Goal: Navigation & Orientation: Find specific page/section

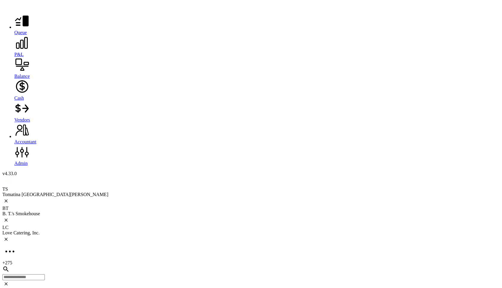
scroll to position [2496, 0]
click at [17, 244] on icon at bounding box center [9, 251] width 15 height 15
type input "***"
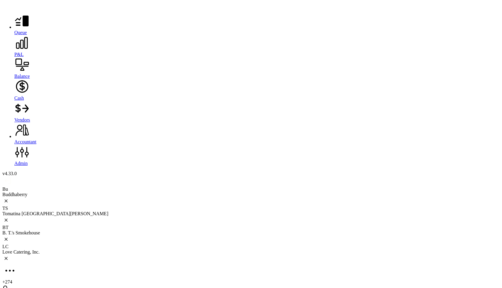
scroll to position [149, 0]
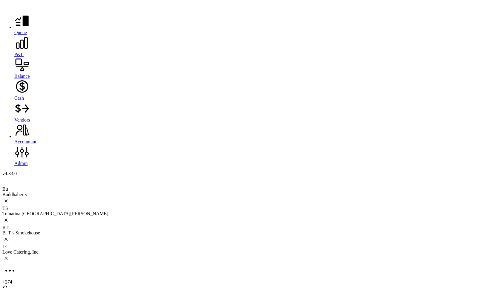
scroll to position [768, 0]
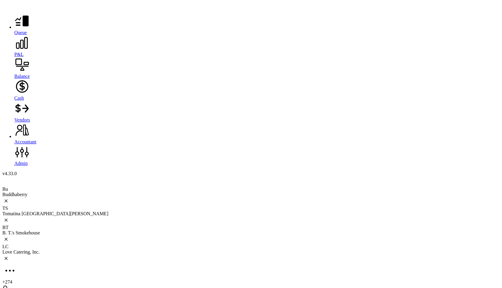
scroll to position [0, 0]
click at [10, 216] on icon at bounding box center [5, 219] width 7 height 7
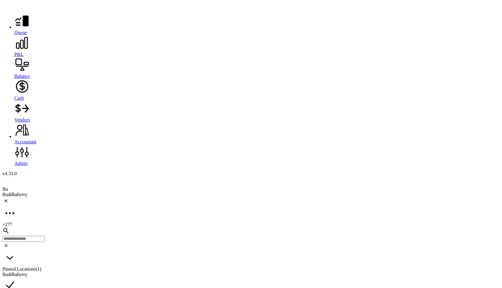
click at [17, 205] on icon at bounding box center [9, 212] width 15 height 15
type input "***"
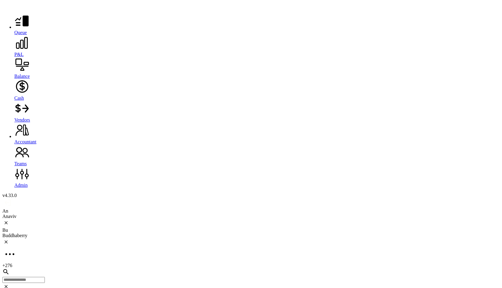
scroll to position [235, 0]
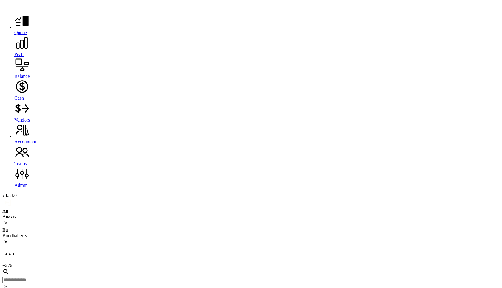
scroll to position [327, 0]
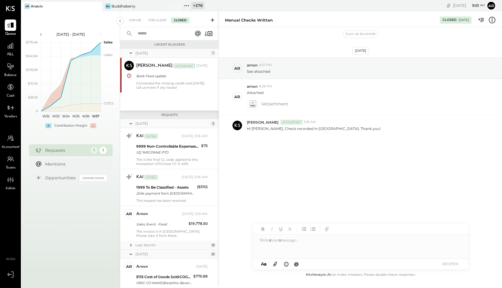
scroll to position [808, 0]
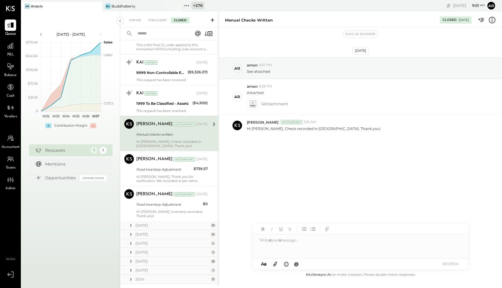
click at [131, 224] on icon at bounding box center [130, 225] width 1 height 3
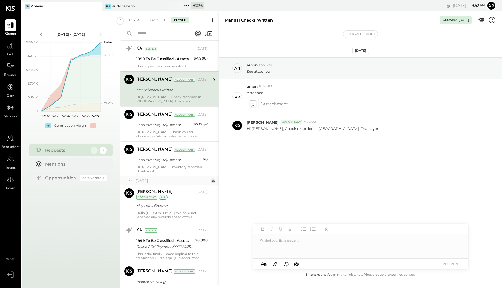
scroll to position [857, 0]
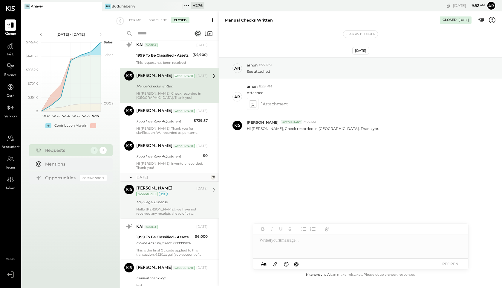
click at [166, 199] on div "May Legal Expense" at bounding box center [171, 202] width 70 height 6
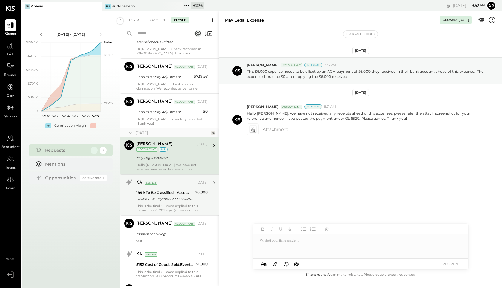
scroll to position [901, 0]
click at [168, 189] on div "1999 To Be Classified - Assets" at bounding box center [164, 192] width 57 height 6
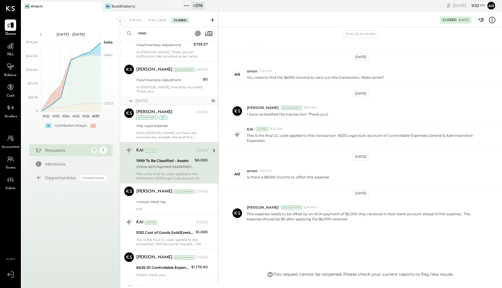
scroll to position [945, 0]
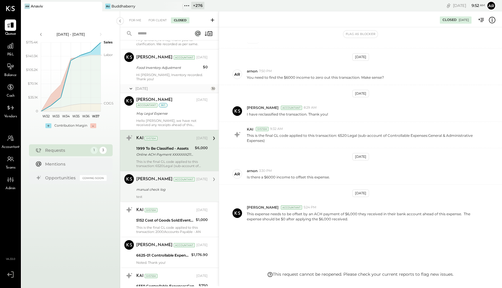
click at [168, 186] on div "manual check log" at bounding box center [171, 189] width 70 height 6
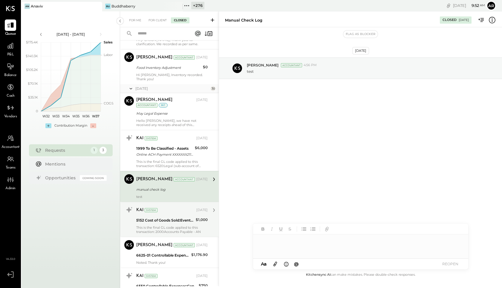
click at [170, 217] on div "5152 Cost of Goods Sold:Event - Decoration" at bounding box center [165, 220] width 58 height 6
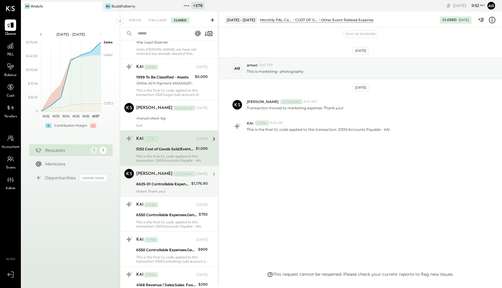
scroll to position [1019, 0]
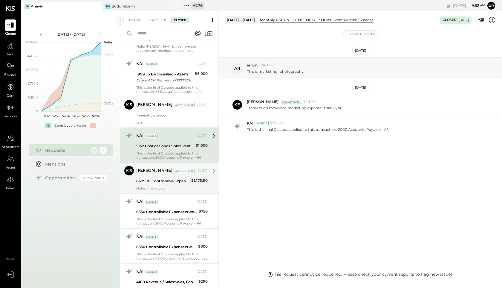
click at [169, 178] on div "6625-01 Controllable Expenses:General & Administrative Expenses:Auto Expense - …" at bounding box center [162, 181] width 53 height 6
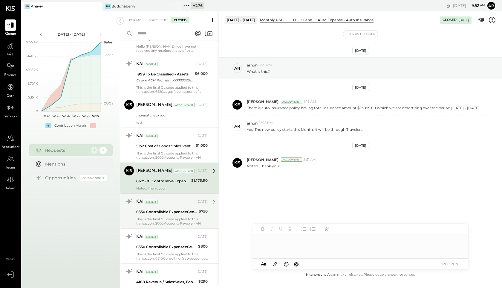
click at [170, 209] on div "6550 Controllable Expenses:General & Administrative Expenses:Dues and Subscript…" at bounding box center [166, 212] width 61 height 6
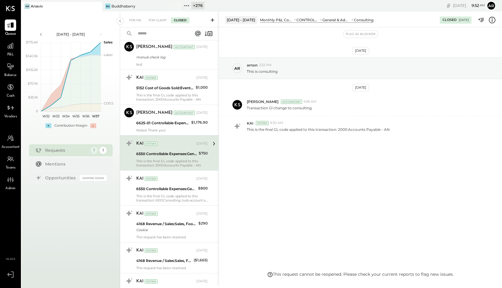
scroll to position [1112, 0]
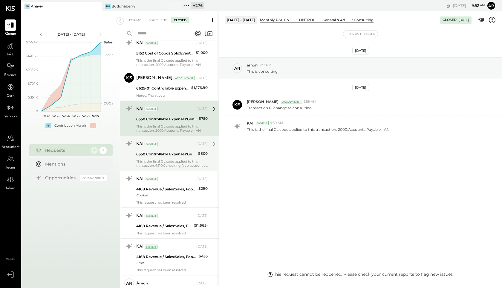
click at [170, 159] on div "This is the final GL code applied to this transaction: 6510:Consulting (sub-acc…" at bounding box center [171, 163] width 71 height 8
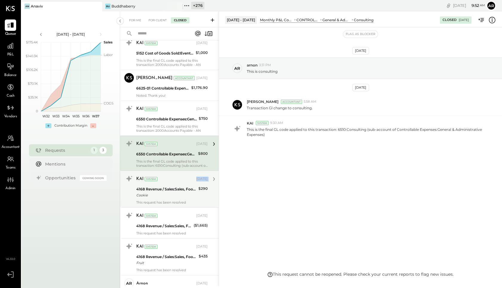
click at [172, 180] on div "KAI System Jun 19, 2025 4168 Revenue / Sales:Sales, Food:Sales, Event - Food Co…" at bounding box center [171, 189] width 71 height 31
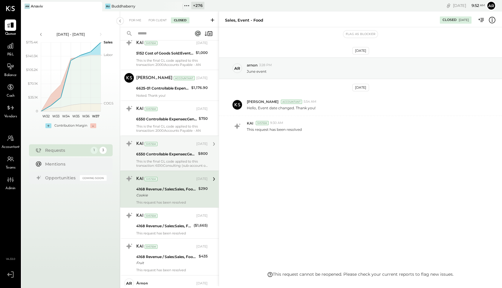
click at [173, 186] on div "4168 Revenue / Sales:Sales, Food:Sales, Event - Food" at bounding box center [166, 189] width 60 height 6
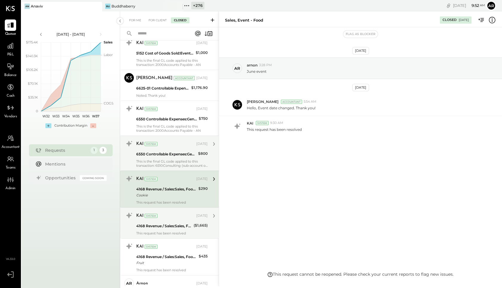
click at [176, 214] on div "KAI System Jun 19, 2025" at bounding box center [171, 215] width 71 height 8
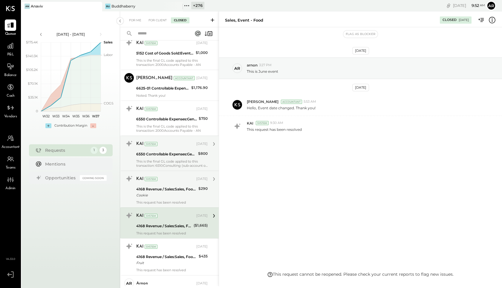
click at [174, 186] on div "4168 Revenue / Sales:Sales, Food:Sales, Event - Food" at bounding box center [166, 189] width 60 height 6
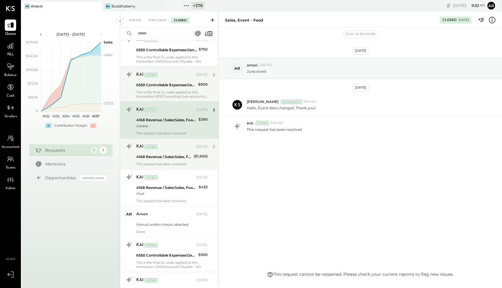
scroll to position [1189, 0]
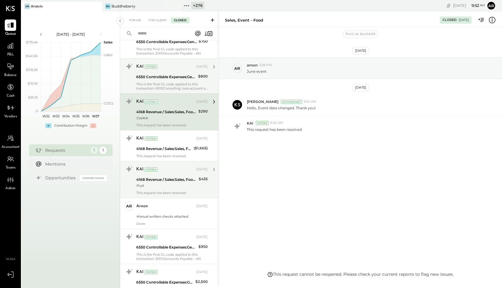
click at [160, 191] on div "This request has been resolved" at bounding box center [171, 193] width 71 height 4
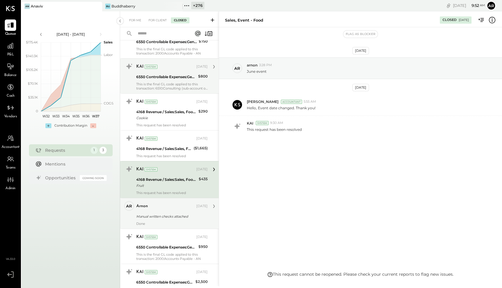
click at [163, 213] on div "Manual written checks attached" at bounding box center [171, 216] width 70 height 7
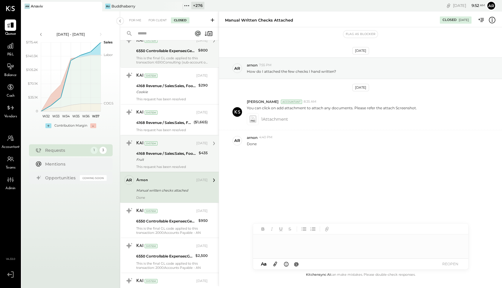
scroll to position [1219, 0]
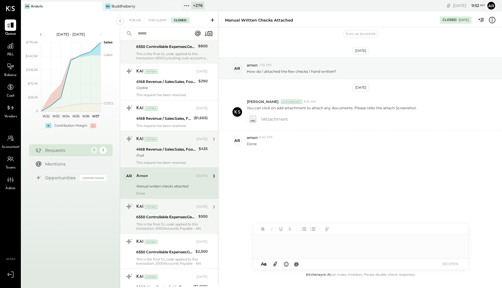
click at [163, 214] on div "6550 Controllable Expenses:General & Administrative Expenses:Dues and Subscript…" at bounding box center [166, 217] width 60 height 6
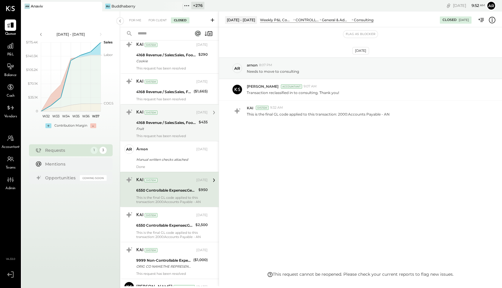
scroll to position [1247, 0]
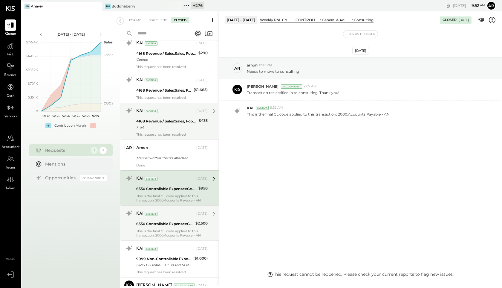
click at [165, 229] on div "This is the final GL code applied to this transaction: 2000:Accounts Payable - …" at bounding box center [171, 233] width 71 height 8
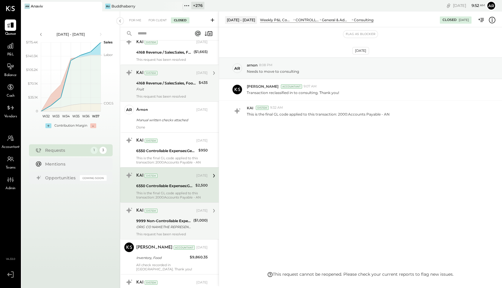
scroll to position [1287, 0]
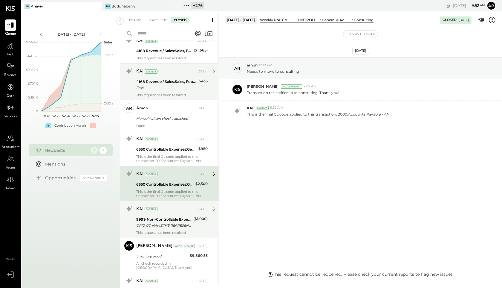
click at [165, 222] on div "ORIG CO NAME:THE REPRESENTATI ORIG ID:9215986202 DESC DATE:032625 CO ENTRY DESC…" at bounding box center [163, 225] width 55 height 6
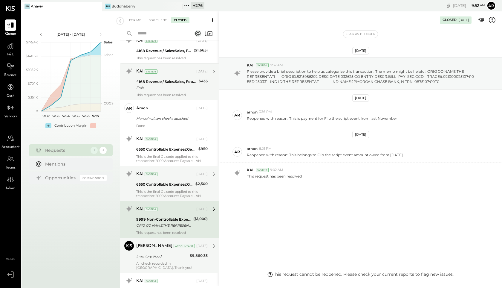
click at [169, 244] on div "Harshil Mehta Accountant" at bounding box center [165, 246] width 59 height 6
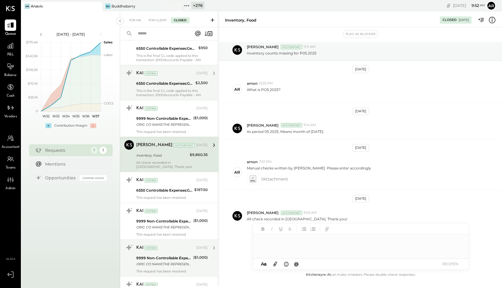
scroll to position [1391, 0]
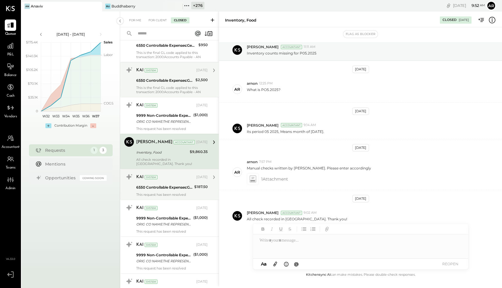
click at [160, 173] on div "KAI System Jun 12, 2025" at bounding box center [171, 177] width 71 height 10
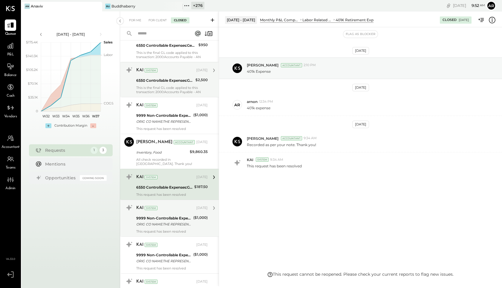
click at [165, 221] on div "ORIG CO NAME:THE REPRESENTATI ORIG ID:XXXXXX6202 DESC DATE:050925 CO ENTRY DESC…" at bounding box center [163, 224] width 55 height 6
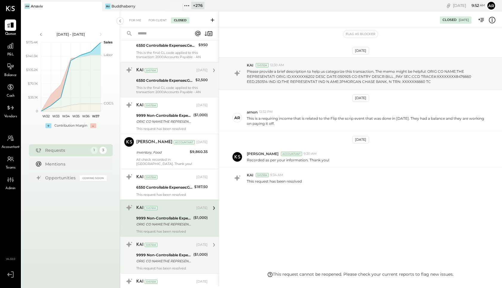
click at [167, 240] on div "KAI System Jun 12, 2025" at bounding box center [171, 244] width 71 height 8
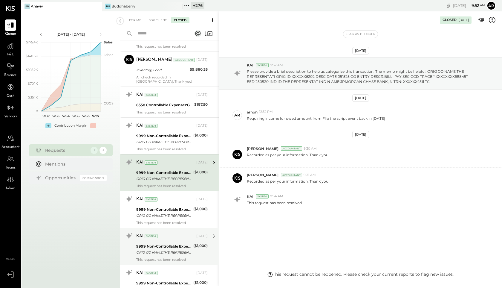
scroll to position [1481, 0]
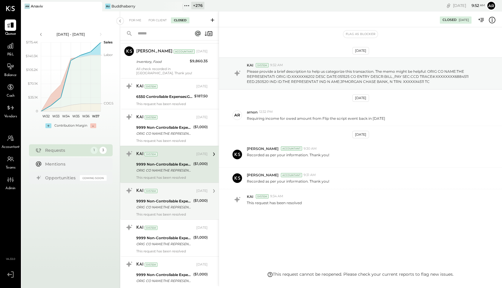
click at [163, 198] on div "9999 Non-Controllable Expenses:Other Income and Expenses:To Be Classified" at bounding box center [163, 201] width 55 height 6
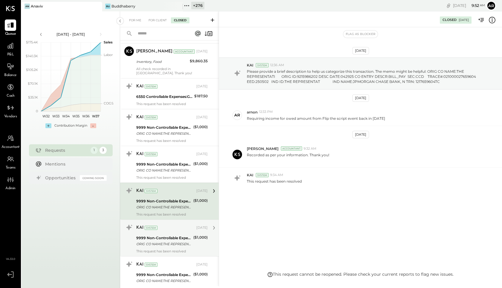
click at [167, 235] on div "9999 Non-Controllable Expenses:Other Income and Expenses:To Be Classified" at bounding box center [163, 238] width 55 height 6
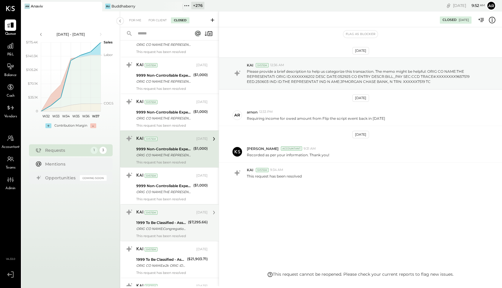
scroll to position [1573, 0]
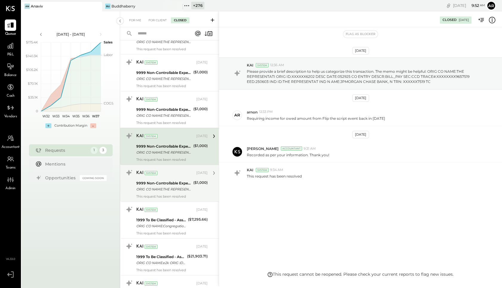
click at [164, 180] on div "9999 Non-Controllable Expenses:Other Income and Expenses:To Be Classified" at bounding box center [163, 183] width 55 height 6
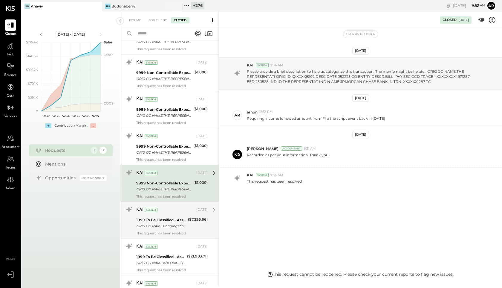
click at [169, 206] on div "KAI System Jun 12, 2025 1999 To Be Classified - Assets ORIG CO NAME:Congregatio…" at bounding box center [171, 220] width 71 height 31
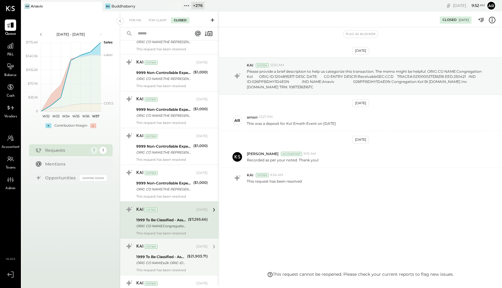
click at [166, 254] on div "1999 To Be Classified - Assets" at bounding box center [160, 257] width 49 height 6
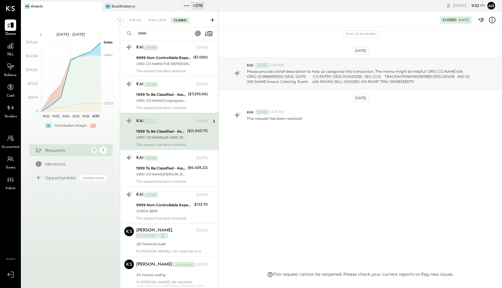
scroll to position [1702, 0]
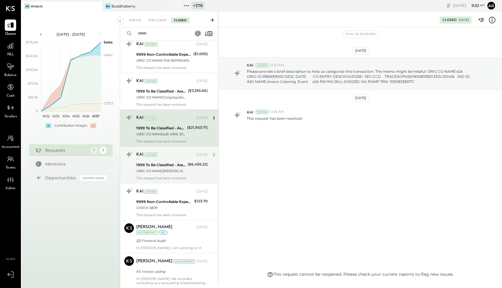
click at [163, 162] on div "1999 To Be Classified - Assets" at bounding box center [161, 165] width 50 height 6
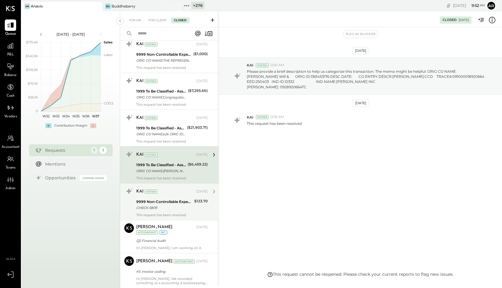
click at [167, 199] on div "9999 Non-Controllable Expenses:Other Income and Expenses:To Be Classified" at bounding box center [164, 202] width 56 height 6
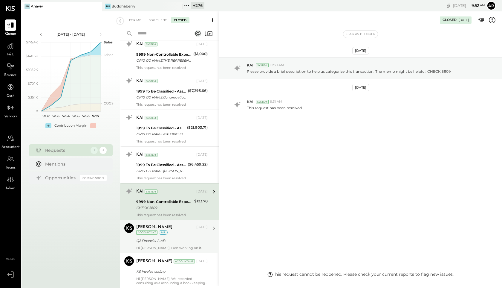
click at [170, 237] on div "Q2 Financial Audit" at bounding box center [171, 240] width 70 height 7
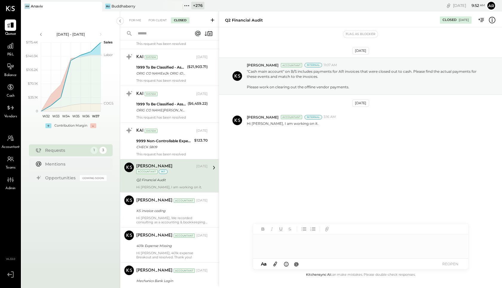
scroll to position [1813, 0]
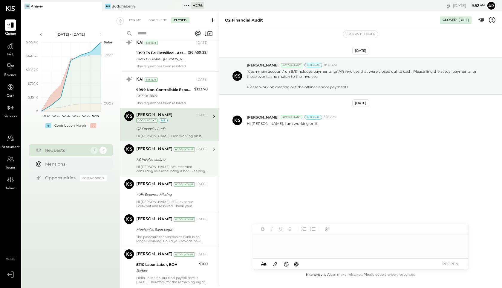
click at [167, 164] on div "Hi Michelle, We recorded consulting as a accounting & bookkeeping from January …" at bounding box center [171, 168] width 71 height 8
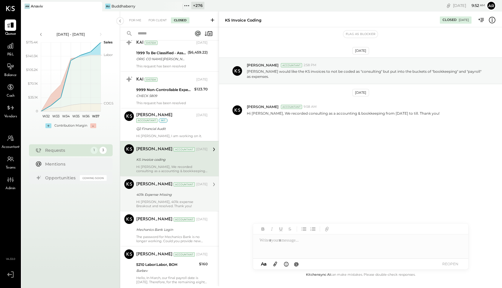
click at [170, 191] on div "401k Expense Missing" at bounding box center [171, 194] width 70 height 7
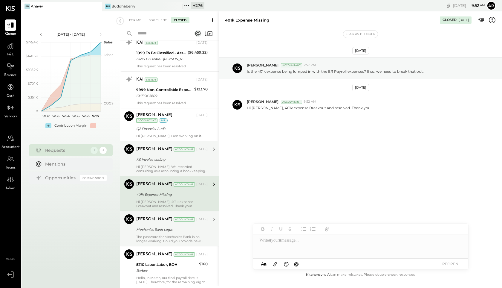
click at [172, 217] on div "Michelle Foster Accountant Jun 21, 2025 Mechanics Bank Login The password for M…" at bounding box center [171, 228] width 71 height 29
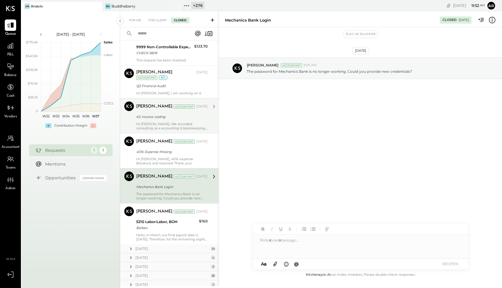
scroll to position [1877, 0]
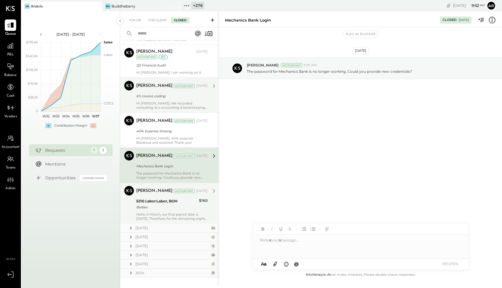
click at [169, 198] on div "5210 Labor:Labor, BOH" at bounding box center [166, 201] width 61 height 6
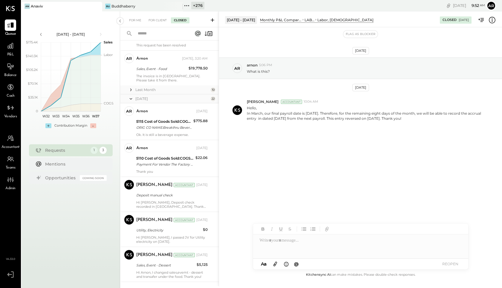
scroll to position [0, 0]
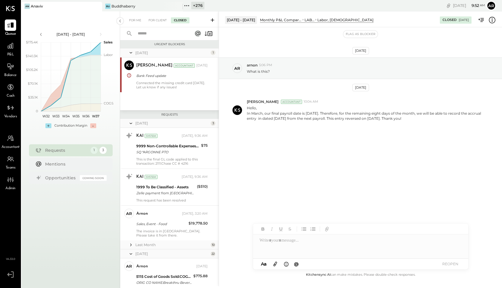
click at [130, 253] on icon at bounding box center [131, 253] width 6 height 15
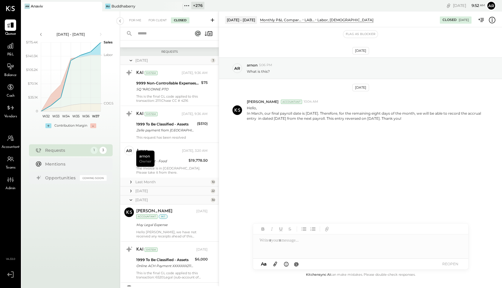
click at [132, 200] on icon at bounding box center [131, 199] width 6 height 15
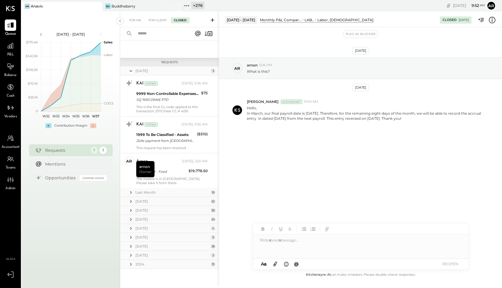
scroll to position [52, 0]
click at [130, 69] on icon at bounding box center [131, 71] width 6 height 15
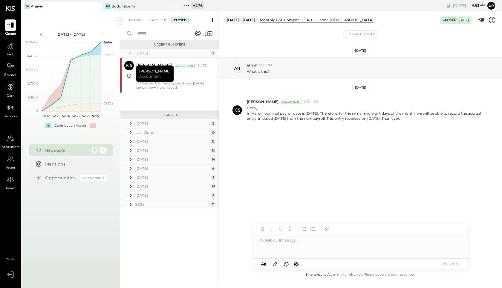
scroll to position [0, 0]
click at [177, 6] on icon at bounding box center [177, 6] width 3 height 3
click at [103, 5] on icon at bounding box center [106, 6] width 8 height 8
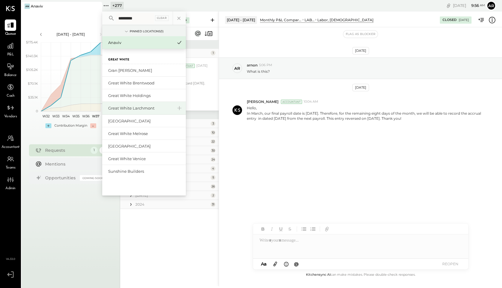
type input "*********"
click at [118, 105] on div "Great White Larchmont" at bounding box center [140, 108] width 65 height 6
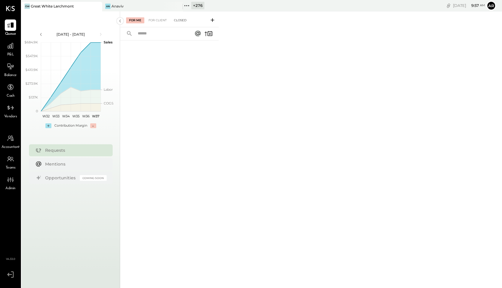
click at [180, 21] on div "Closed" at bounding box center [180, 20] width 19 height 6
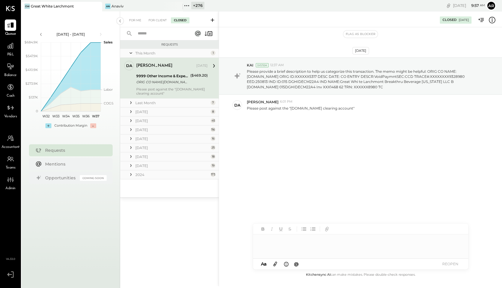
click at [130, 104] on icon at bounding box center [131, 103] width 6 height 6
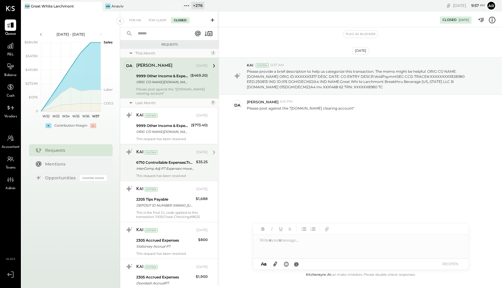
click at [161, 162] on div "6710 Controllable Expenses:Travel, Meals, & Entertainment:Meals & Entertainment" at bounding box center [165, 162] width 58 height 6
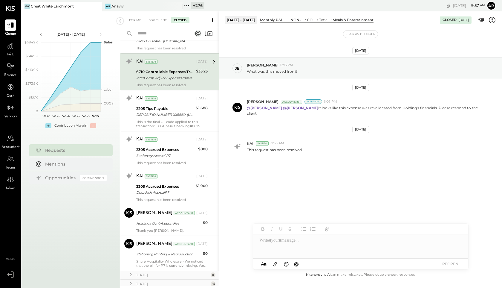
scroll to position [103, 0]
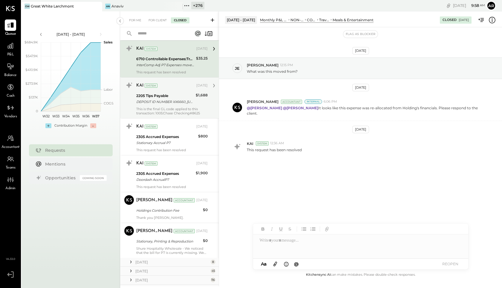
click at [161, 115] on div "KAI System Aug 19, 2025 2205 Tips Payable DEPOSIT ID NUMBER XX6660_https://app.…" at bounding box center [169, 97] width 99 height 41
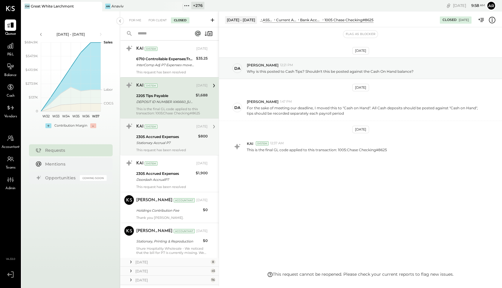
click at [171, 129] on div "KAI System Aug 16, 2025" at bounding box center [171, 126] width 71 height 8
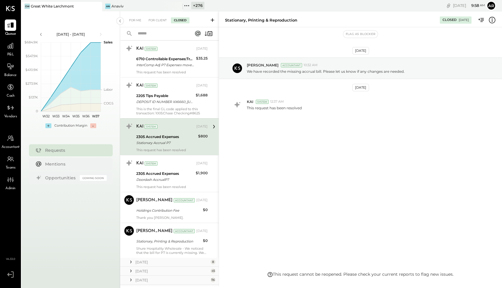
click at [494, 19] on icon at bounding box center [493, 20] width 8 height 8
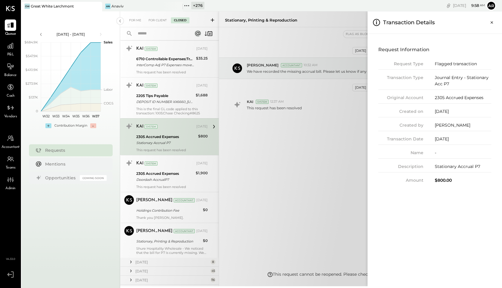
click at [494, 19] on button "Close panel" at bounding box center [492, 22] width 11 height 11
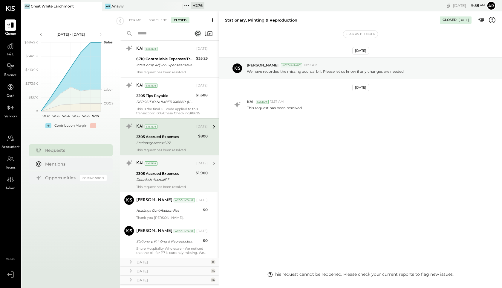
click at [165, 172] on div "2305 Accrued Expenses" at bounding box center [165, 173] width 58 height 6
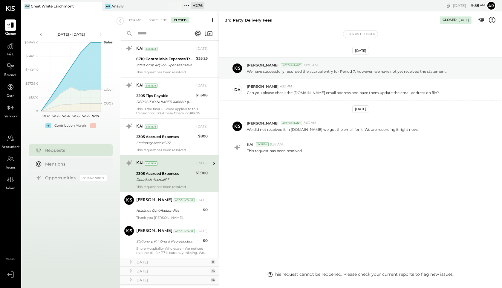
click at [491, 22] on icon at bounding box center [493, 20] width 8 height 8
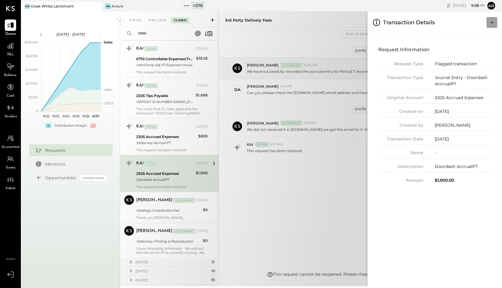
click at [491, 20] on icon "Close panel" at bounding box center [492, 22] width 6 height 6
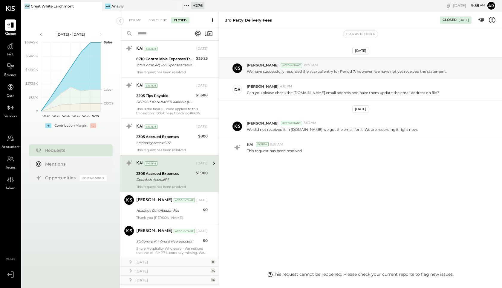
click at [490, 20] on icon at bounding box center [493, 20] width 8 height 8
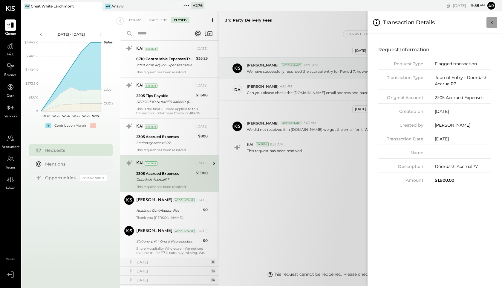
click at [489, 20] on icon "Close panel" at bounding box center [492, 22] width 6 height 6
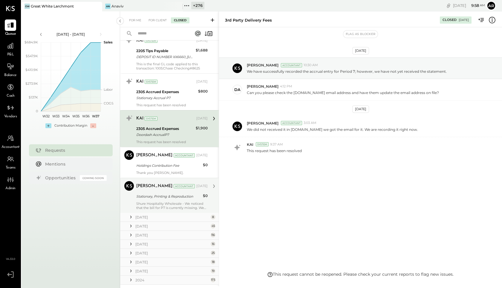
scroll to position [153, 0]
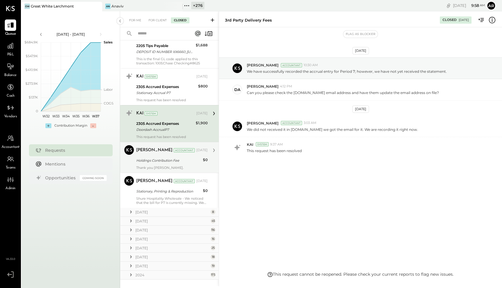
click at [177, 162] on div "Holdings Contribution Fee" at bounding box center [168, 160] width 65 height 6
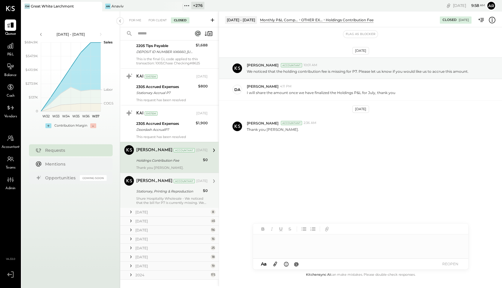
click at [183, 194] on div "Stationary, Printing & Reproduction" at bounding box center [168, 191] width 65 height 7
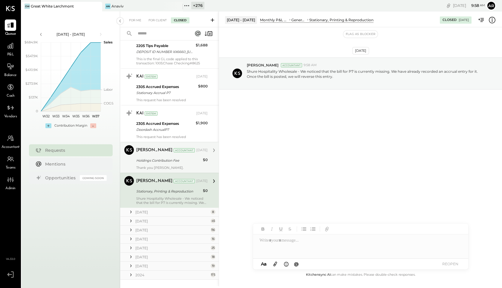
click at [197, 148] on div "[DATE]" at bounding box center [202, 150] width 11 height 5
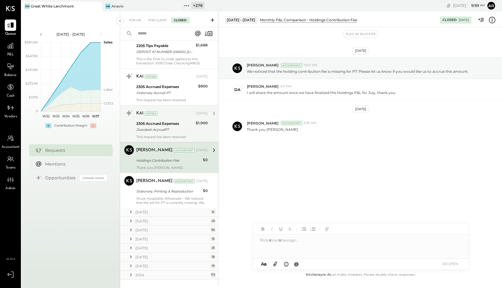
click at [170, 132] on div "2305 Accrued Expenses Doordash AccrualP7" at bounding box center [165, 126] width 58 height 13
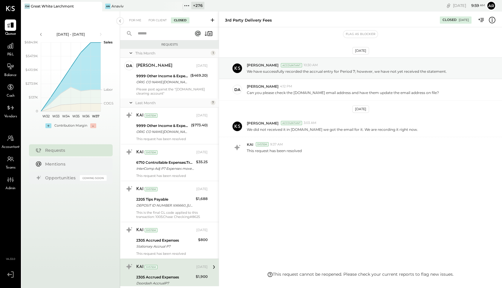
click at [131, 102] on icon at bounding box center [131, 102] width 6 height 15
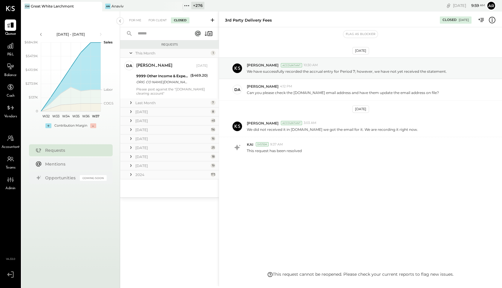
click at [130, 111] on icon at bounding box center [130, 111] width 1 height 3
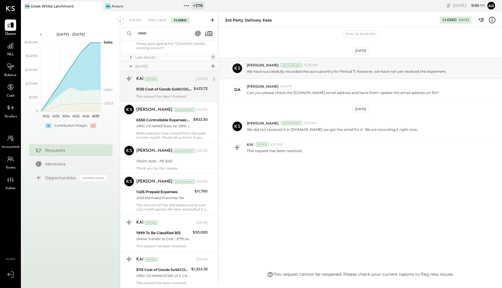
scroll to position [46, 0]
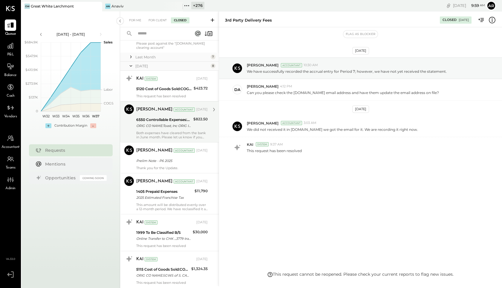
click at [149, 124] on div "ORIG CO NAME:Toast, Inc ORIG ID:XXXXXX5600 DESC DATE: CO ENTRY DESCR:Toast, Inc…" at bounding box center [163, 126] width 55 height 6
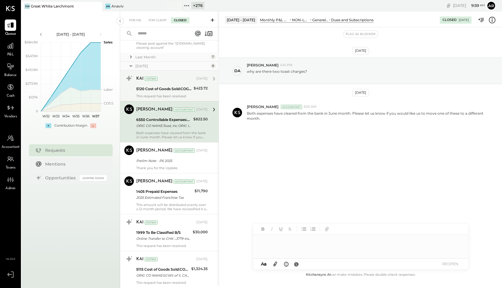
click at [155, 92] on div "5120 Cost of Goods Sold:COGS, Wine" at bounding box center [164, 88] width 56 height 7
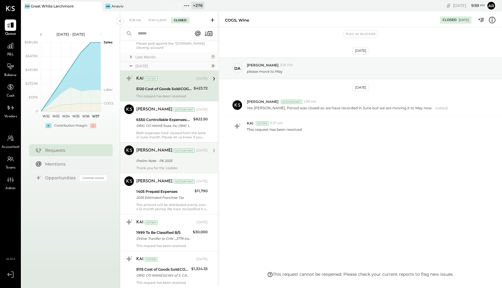
click at [155, 158] on div "Prelim Note - P6 2025" at bounding box center [171, 161] width 70 height 6
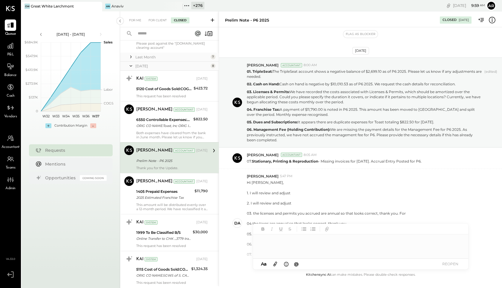
scroll to position [87, 0]
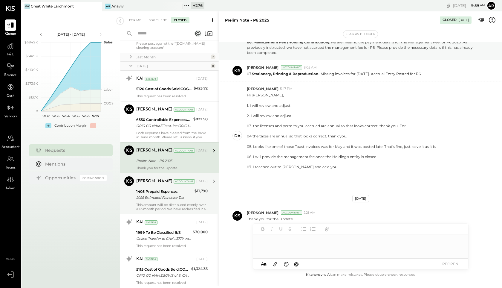
click at [150, 213] on div "Manoj Bhagat Accountant Manoj Bhagat Accountant Jul 03, 2025 1405 Prepaid Expen…" at bounding box center [169, 193] width 99 height 41
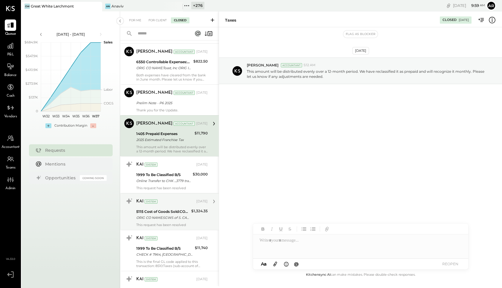
scroll to position [107, 0]
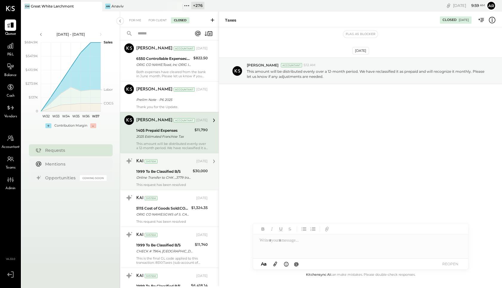
click at [150, 175] on div "Online Transfer to CHK ...3779 transaction#: XXXXXXX6848 02/21" at bounding box center [163, 177] width 55 height 6
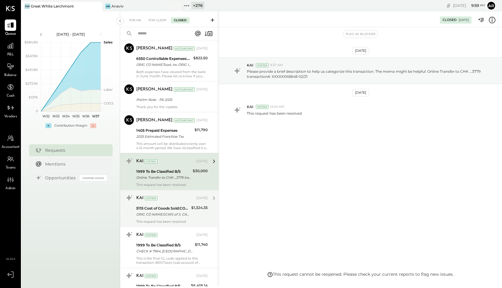
click at [151, 202] on div "KAI System Jul 02, 2025" at bounding box center [171, 198] width 71 height 8
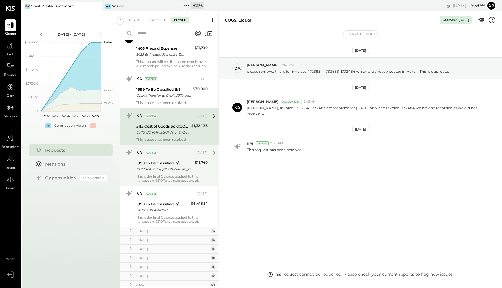
scroll to position [194, 0]
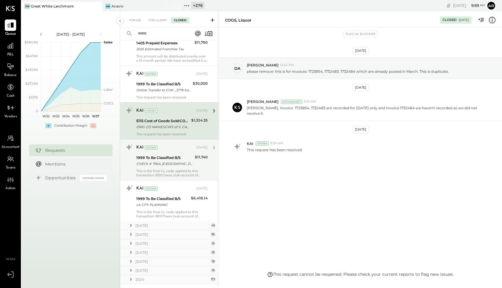
click at [152, 162] on div "CHECK # 7964, Great White Larchmont" at bounding box center [164, 164] width 57 height 6
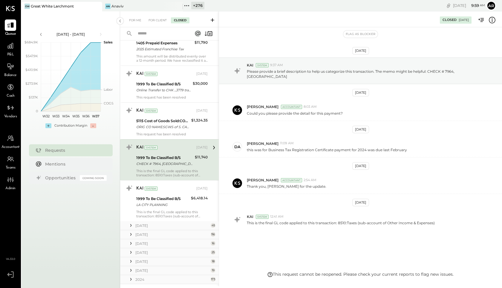
scroll to position [4, 0]
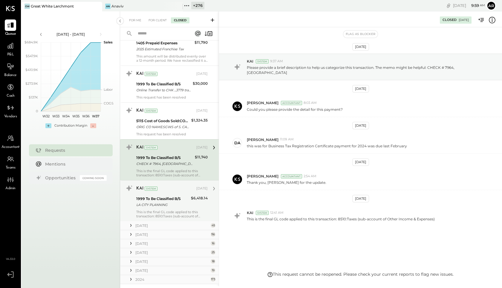
click at [156, 191] on div "KAI System" at bounding box center [165, 188] width 59 height 6
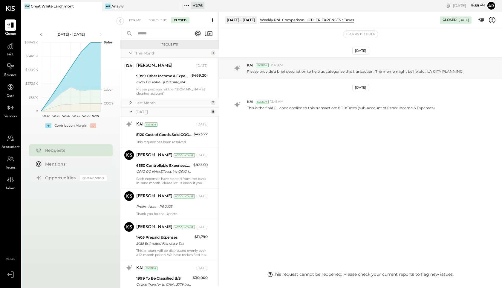
click at [131, 111] on icon at bounding box center [131, 111] width 6 height 15
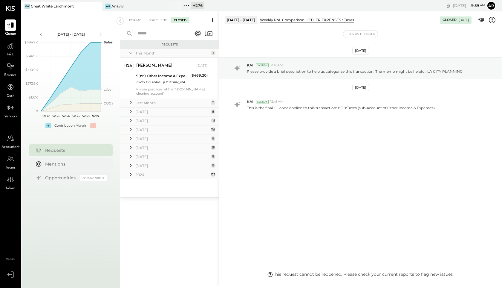
click at [131, 120] on icon at bounding box center [131, 121] width 6 height 6
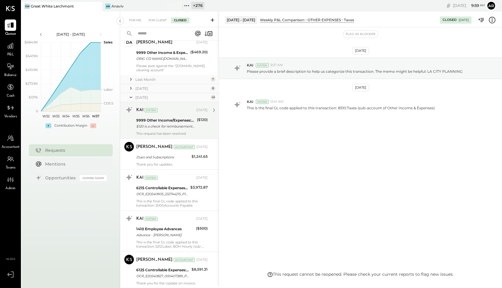
scroll to position [31, 0]
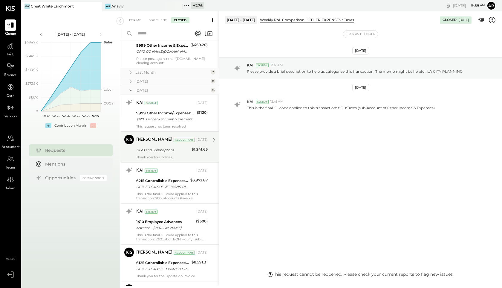
click at [158, 145] on div "Manoj Bhagat Accountant Jun 23, 2025 Dues and Subscriptions $1,241.65 Thank you…" at bounding box center [171, 147] width 71 height 25
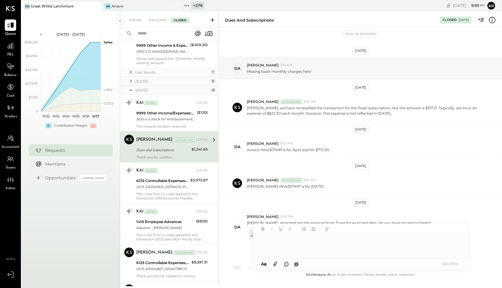
scroll to position [142, 0]
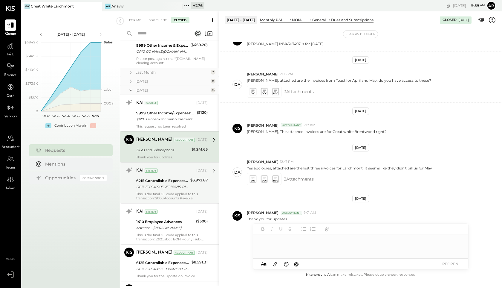
click at [168, 182] on div "6215 Controllable Expenses:Transaction Related Expenses:3rd Party Delivery fees" at bounding box center [162, 181] width 52 height 6
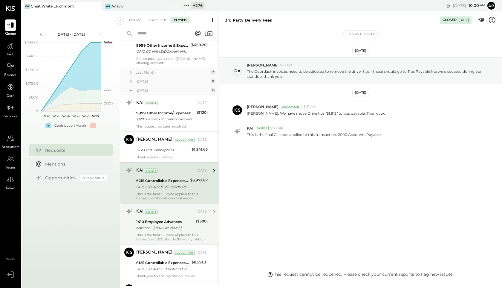
click at [175, 216] on div "KAI System Jun 12, 2025" at bounding box center [171, 211] width 71 height 10
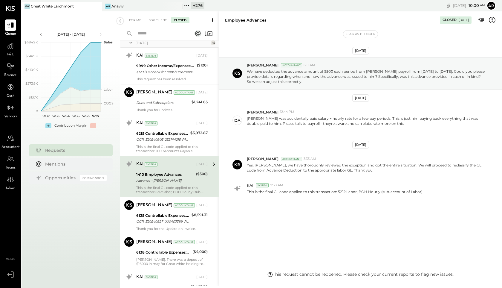
scroll to position [84, 0]
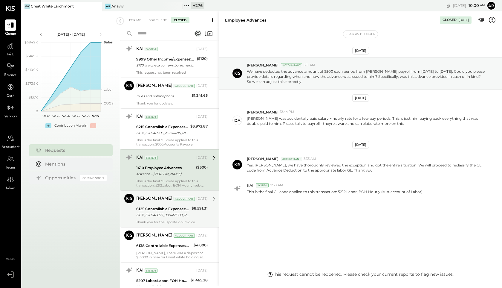
click at [176, 206] on div "6125 Controllable Expenses:Direct Operating Expenses:Consumables" at bounding box center [163, 209] width 54 height 6
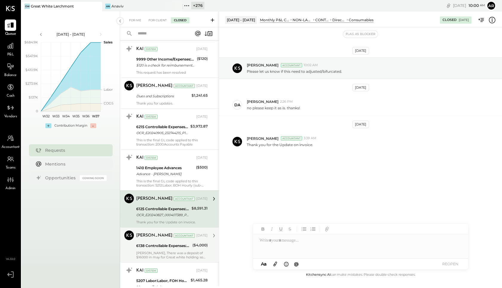
click at [176, 249] on div "6138 Controllable Expenses:Direct Operating Expenses:Uniforms" at bounding box center [163, 245] width 54 height 7
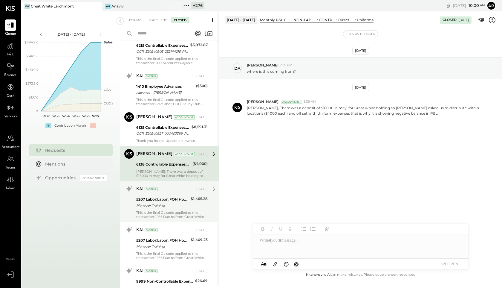
scroll to position [169, 0]
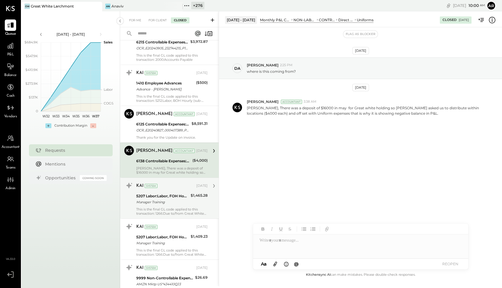
click at [178, 198] on div "5207 Labor:Labor, FOH Hourly" at bounding box center [162, 196] width 53 height 6
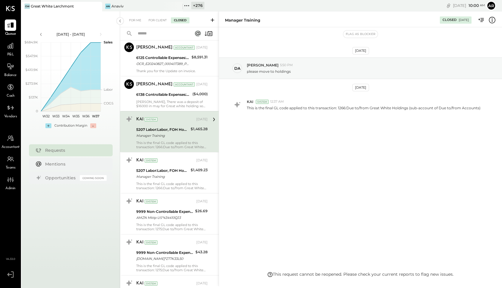
scroll to position [279, 0]
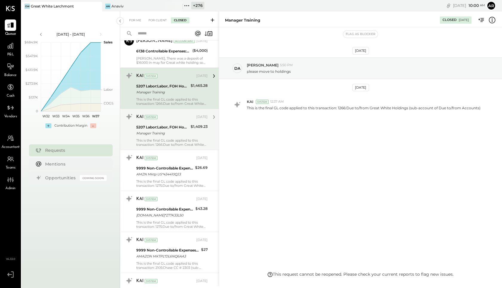
click at [180, 137] on div "KAI System Jun 10, 2025 5207 Labor:Labor, FOH Hourly Manager Training $1,409.23…" at bounding box center [171, 129] width 71 height 35
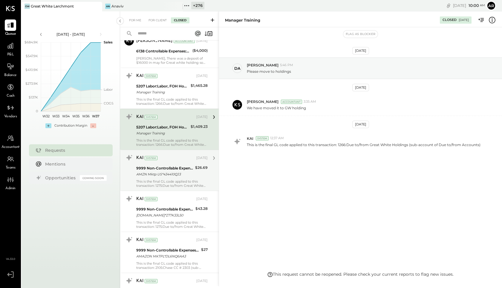
click at [186, 165] on div "9999 Non-Controllable Expenses:Other Income/Expenses:To Be Classified" at bounding box center [164, 168] width 57 height 6
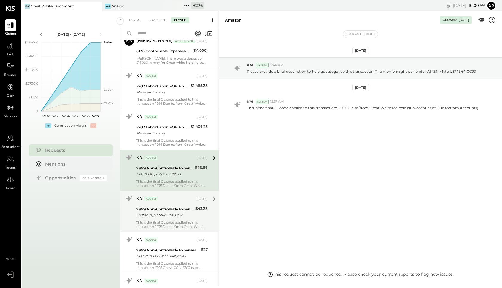
click at [186, 200] on div "KAI System Jun 10, 2025" at bounding box center [171, 199] width 71 height 8
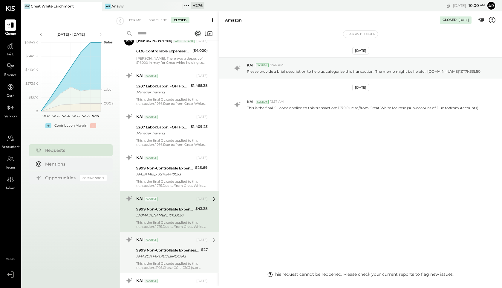
click at [184, 248] on div "9999 Non-Controllable Expenses:Other Income/Expenses:To Be Classified" at bounding box center [167, 250] width 63 height 6
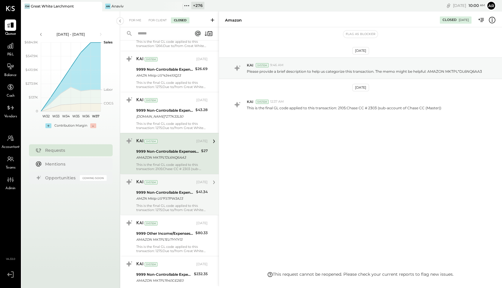
scroll to position [381, 0]
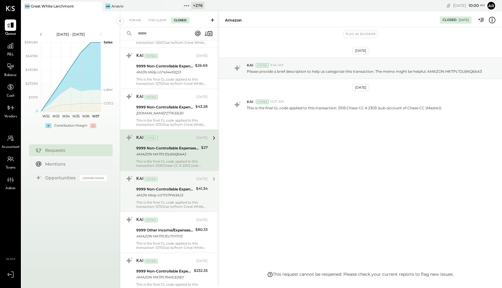
click at [178, 182] on div "KAI System Jun 10, 2025" at bounding box center [171, 179] width 71 height 8
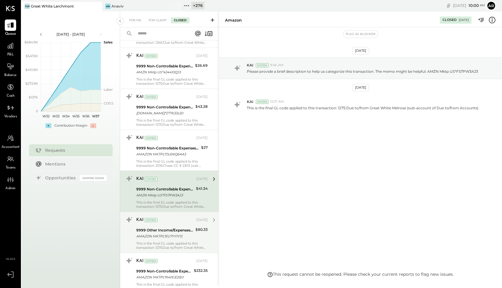
click at [179, 228] on div "9999 Other Income/Expenses:To Be Classified" at bounding box center [164, 230] width 57 height 6
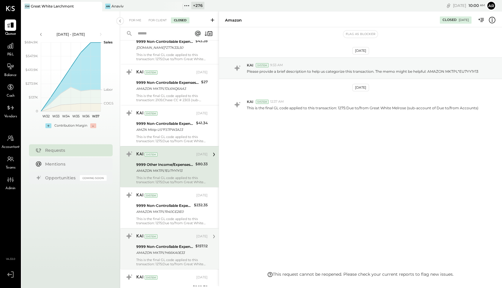
scroll to position [453, 0]
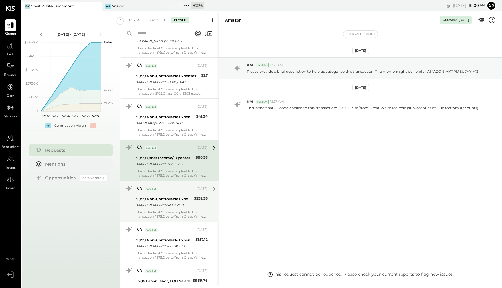
click at [177, 197] on div "9999 Non-Controllable Expenses:Other Income/Expenses:To Be Classified" at bounding box center [164, 199] width 56 height 6
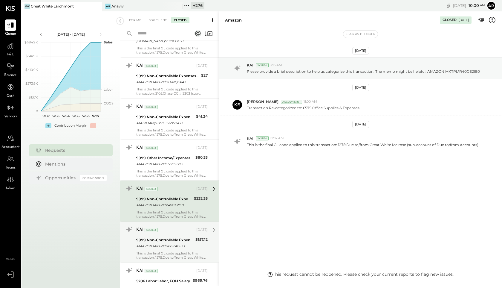
click at [184, 240] on div "9999 Non-Controllable Expenses:Other Income/Expenses:To Be Classified" at bounding box center [164, 240] width 57 height 6
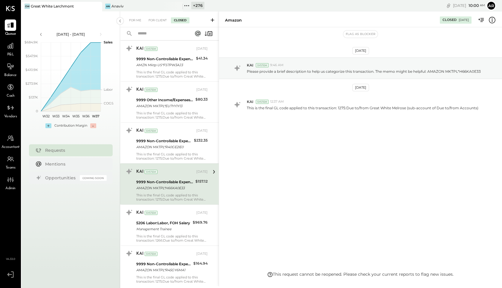
scroll to position [520, 0]
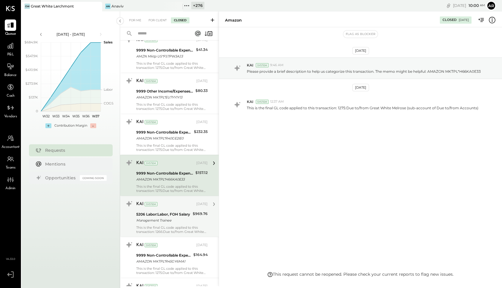
click at [185, 205] on div "KAI System" at bounding box center [165, 204] width 59 height 6
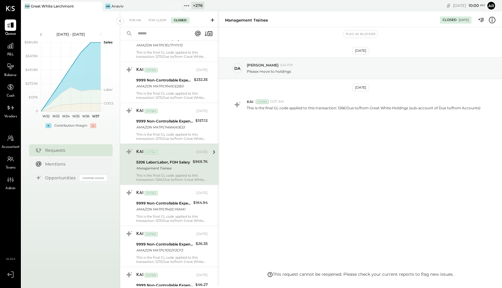
scroll to position [609, 0]
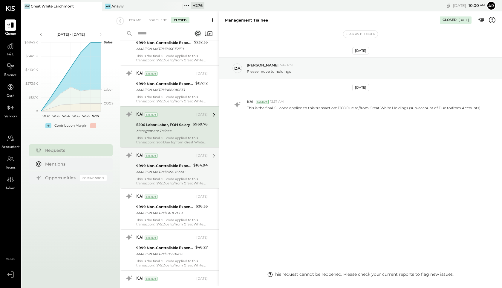
click at [185, 180] on div "This is the final GL code applied to this transaction: 1275:Due to/from Great W…" at bounding box center [171, 181] width 71 height 8
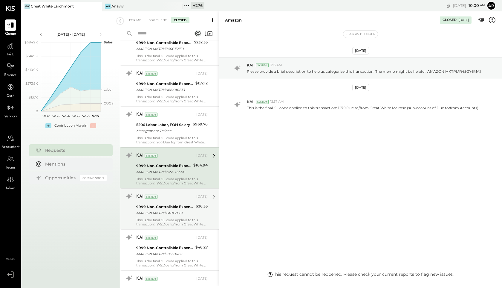
click at [187, 210] on div "AMAZON MKTPL*IO0JF2CF3" at bounding box center [165, 213] width 58 height 6
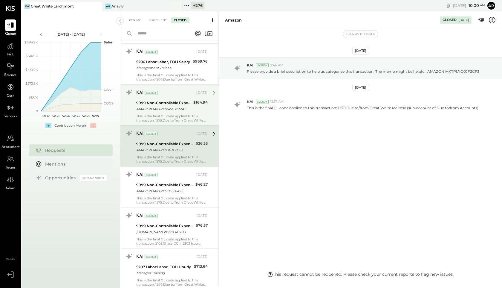
scroll to position [679, 0]
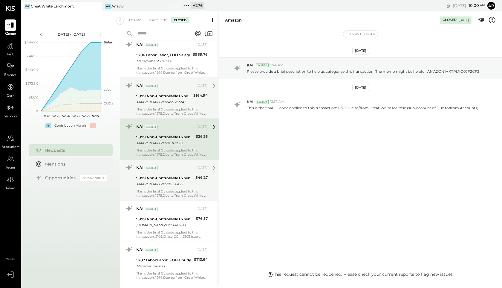
click at [184, 188] on div "KAI System Jun 10, 2025 9999 Non-Controllable Expenses:Other Income/Expenses:To…" at bounding box center [171, 180] width 71 height 35
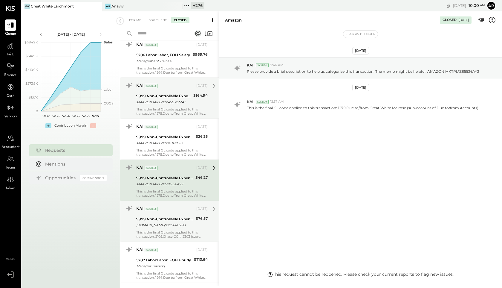
click at [184, 216] on div "9999 Non-Controllable Expenses:Other Income/Expenses:To Be Classified" at bounding box center [165, 219] width 58 height 6
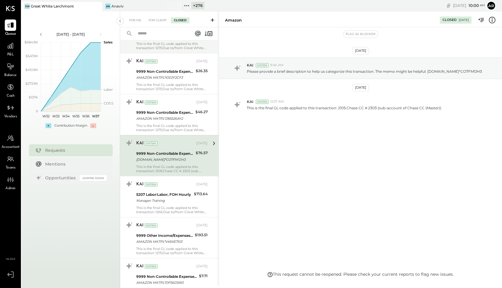
scroll to position [793, 0]
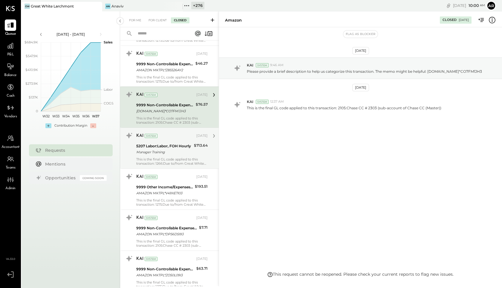
click at [179, 145] on div "5207 Labor:Labor, FOH Hourly" at bounding box center [164, 146] width 56 height 6
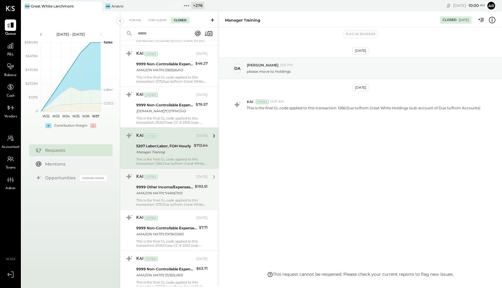
click at [184, 188] on div "9999 Other Income/Expenses:To Be Classified" at bounding box center [164, 187] width 57 height 6
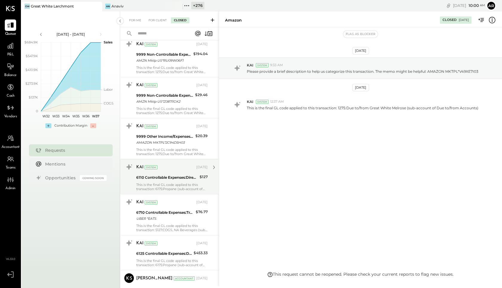
scroll to position [1614, 0]
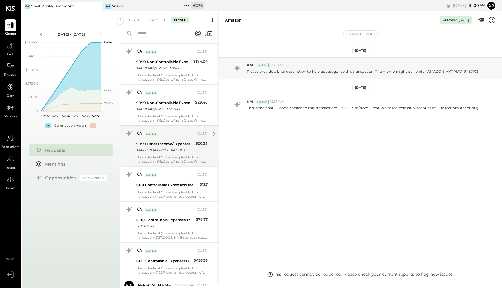
click at [175, 136] on div "KAI System" at bounding box center [165, 134] width 59 height 6
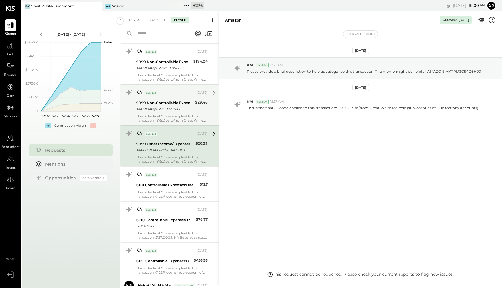
click at [170, 93] on div "KAI System" at bounding box center [165, 93] width 59 height 6
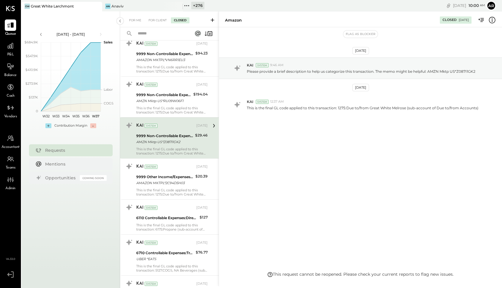
scroll to position [1579, 0]
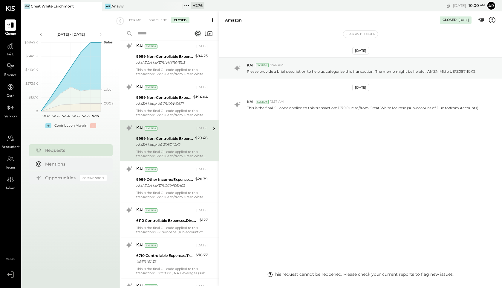
click at [170, 93] on div "KAI System Jun 10, 2025 9999 Non-Controllable Expenses:Other Income/Expenses:To…" at bounding box center [171, 99] width 71 height 35
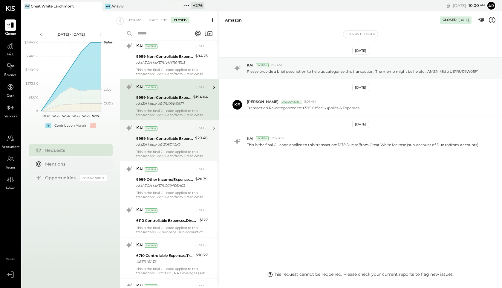
scroll to position [1561, 0]
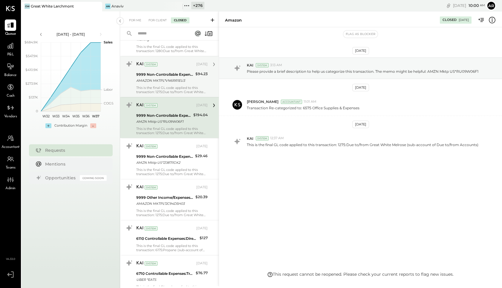
click at [170, 79] on div "AMAZON MKTPL*VN6RR1EU3" at bounding box center [164, 80] width 57 height 6
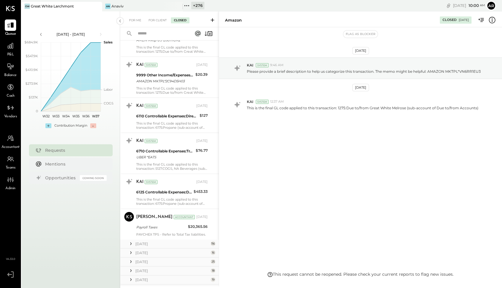
scroll to position [1696, 0]
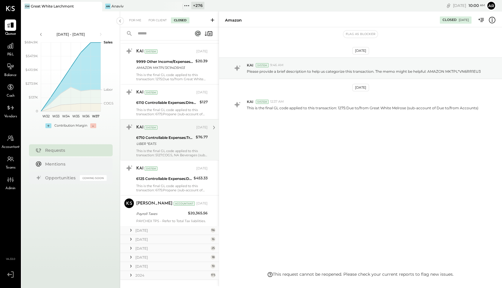
click at [170, 131] on div "KAI System Jun 07, 2025" at bounding box center [171, 127] width 71 height 8
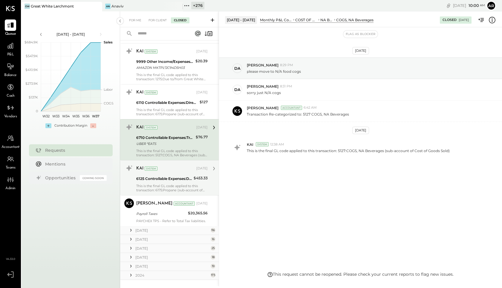
click at [172, 181] on div "6125 Controllable Expenses:Direct Operating Expenses:Consumables" at bounding box center [164, 179] width 56 height 6
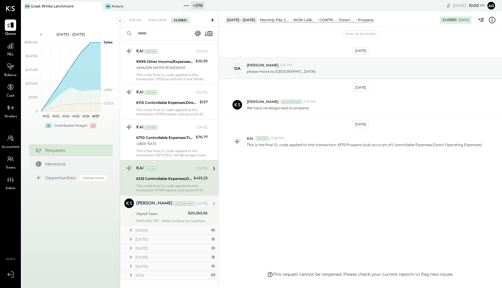
click at [168, 205] on div "Mayur Parekh Accountant" at bounding box center [165, 203] width 59 height 6
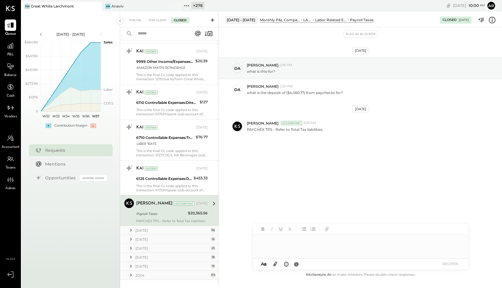
scroll to position [1707, 0]
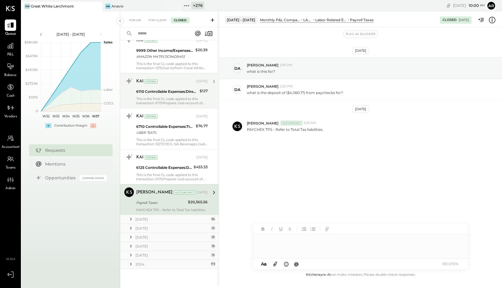
click at [166, 91] on div "6110 Controllable Expenses:Direct Operating Expenses:Equipment Lease Rental" at bounding box center [167, 92] width 62 height 6
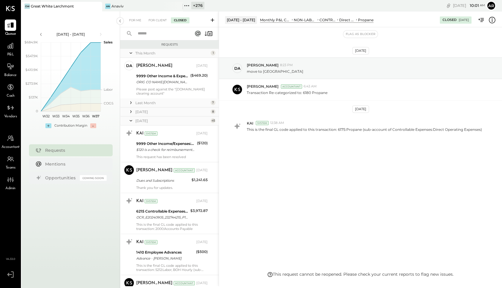
scroll to position [1707, 0]
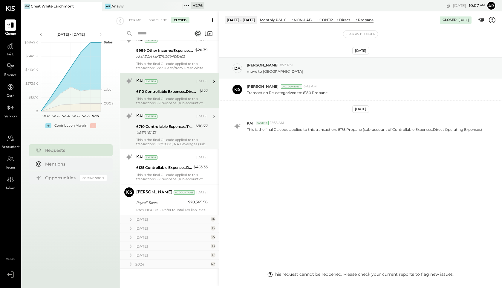
click at [156, 120] on div "KAI System [DATE]" at bounding box center [171, 116] width 71 height 8
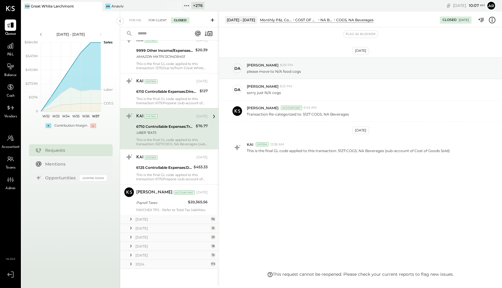
click at [161, 19] on div "For Client" at bounding box center [158, 20] width 24 height 6
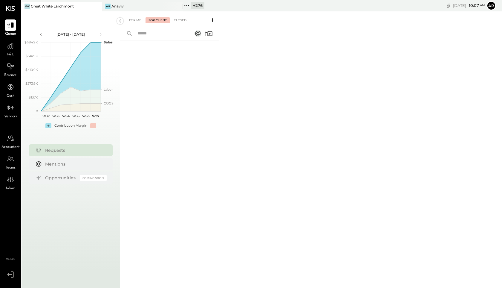
click at [169, 22] on div "For Client" at bounding box center [158, 20] width 24 height 6
click at [180, 19] on div "Closed" at bounding box center [180, 20] width 19 height 6
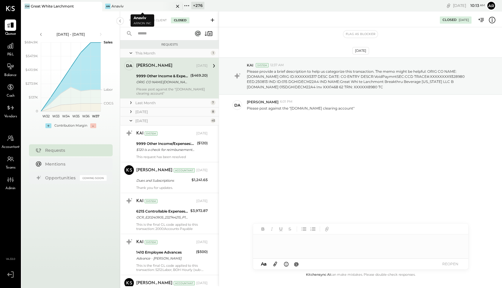
click at [175, 5] on icon at bounding box center [177, 6] width 7 height 7
click at [108, 6] on icon at bounding box center [106, 6] width 8 height 8
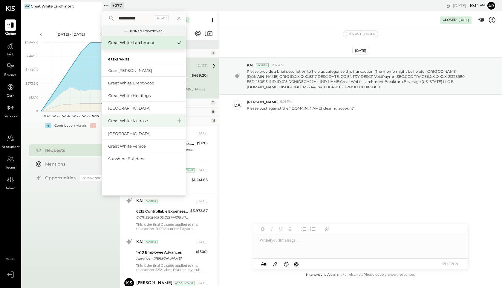
type input "**********"
click at [115, 121] on div "Great White Melrose" at bounding box center [140, 121] width 65 height 6
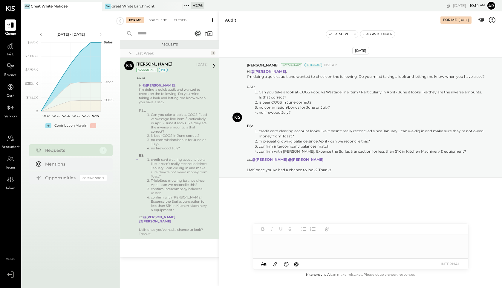
click at [157, 19] on div "For Client" at bounding box center [158, 20] width 24 height 6
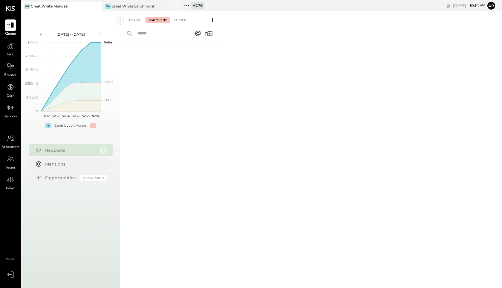
click at [177, 16] on div "For Me For Client Closed" at bounding box center [169, 19] width 99 height 16
click at [178, 19] on div "Closed" at bounding box center [180, 20] width 19 height 6
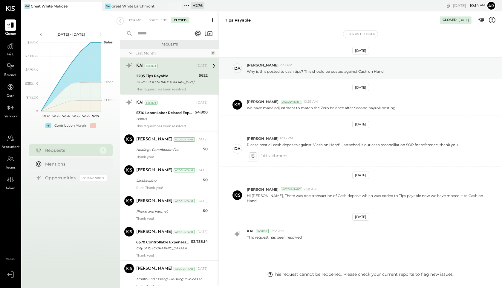
scroll to position [13, 0]
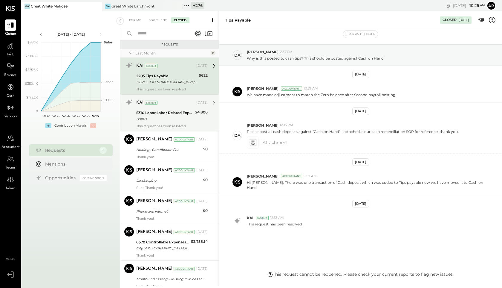
click at [152, 112] on div "5310 Labor:Labor Related Expenses:Commission/Bonus/Incentives" at bounding box center [164, 113] width 57 height 6
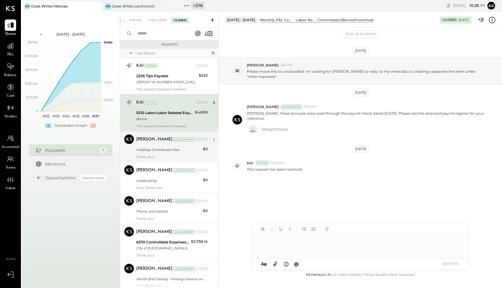
click at [174, 153] on div "[PERSON_NAME] Accountant [DATE] Holdings Contribution Fee $0 Thank you!" at bounding box center [171, 146] width 71 height 25
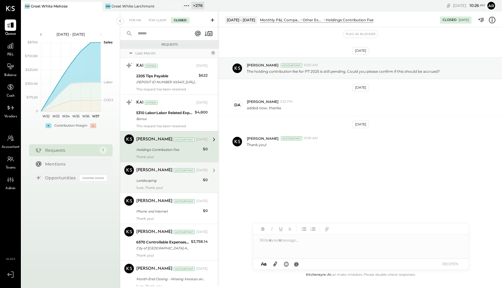
click at [173, 185] on div "[PERSON_NAME] Accountant [DATE] Landscaping $0 Sure, Thank you!" at bounding box center [171, 177] width 71 height 25
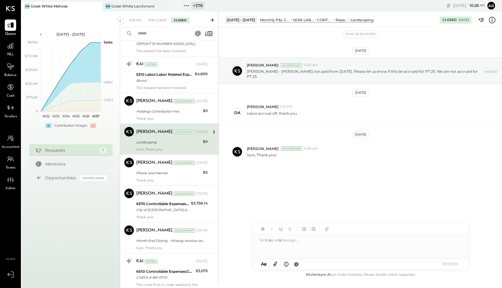
scroll to position [48, 0]
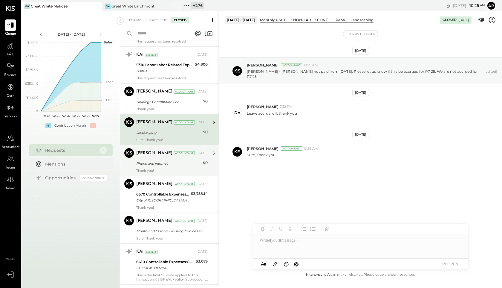
click at [184, 164] on div "Phone and Internet" at bounding box center [168, 163] width 65 height 6
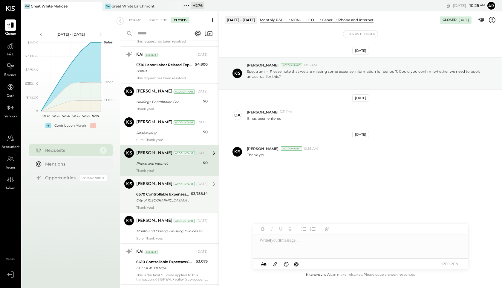
click at [183, 194] on div "6570 Controllable Expenses:General & Administrative Expenses:License & Permits" at bounding box center [162, 194] width 53 height 6
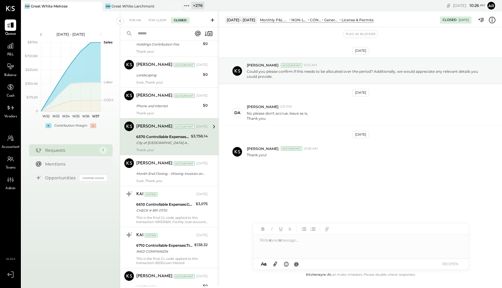
scroll to position [123, 0]
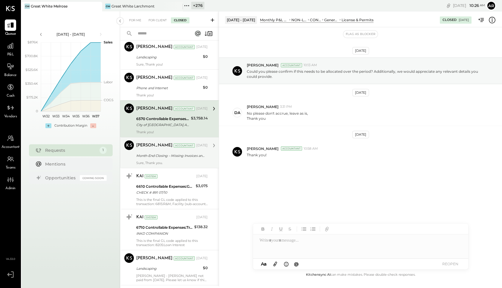
click at [181, 154] on div "Month-End Closing – Missing Invoices and Review Points" at bounding box center [171, 156] width 70 height 6
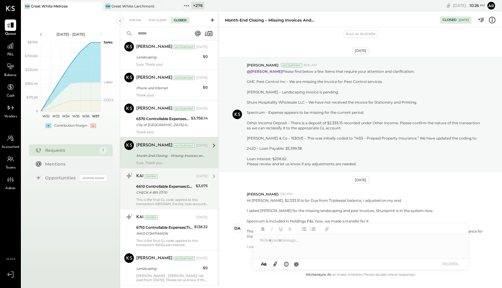
scroll to position [80, 0]
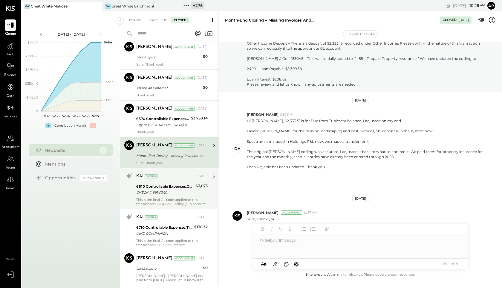
click at [180, 196] on div "KAI System [DATE] 6610 Controllable Expenses:General & Administrative Expenses:…" at bounding box center [171, 188] width 71 height 35
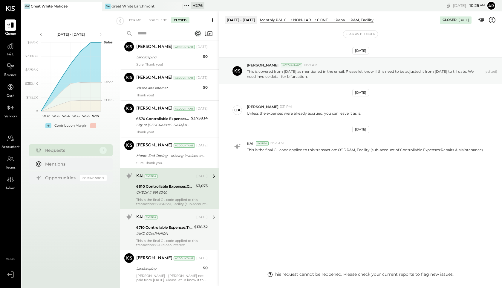
click at [178, 231] on div "INKD COMPANION" at bounding box center [164, 233] width 56 height 6
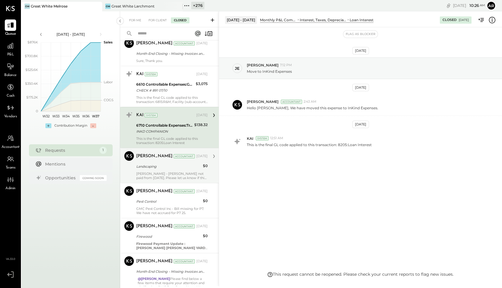
scroll to position [227, 0]
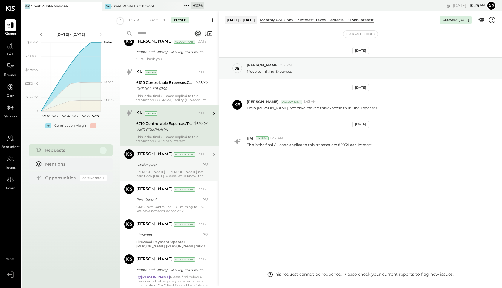
click at [177, 164] on div "Landscaping" at bounding box center [168, 165] width 65 height 6
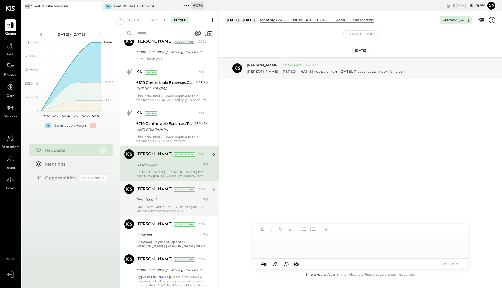
click at [179, 201] on div "Pest Control" at bounding box center [168, 200] width 65 height 6
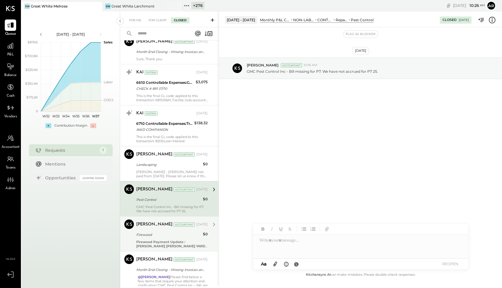
click at [176, 240] on b "Firewood Payment Update : [PERSON_NAME] [PERSON_NAME] YARD" at bounding box center [170, 244] width 69 height 8
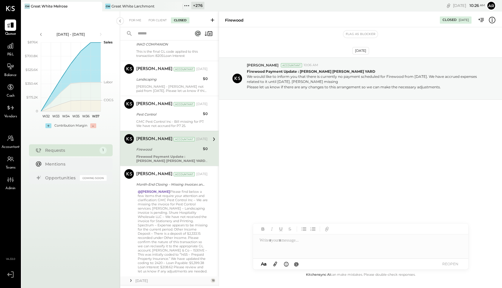
scroll to position [314, 0]
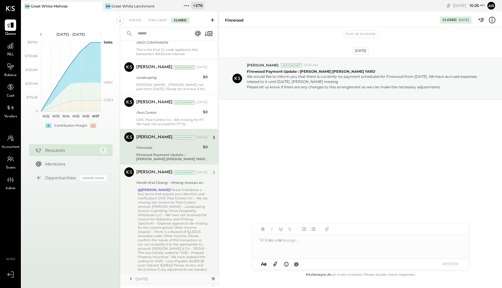
click at [175, 184] on div "Month-End Closing – Missing Invoices and Review Points" at bounding box center [171, 182] width 70 height 6
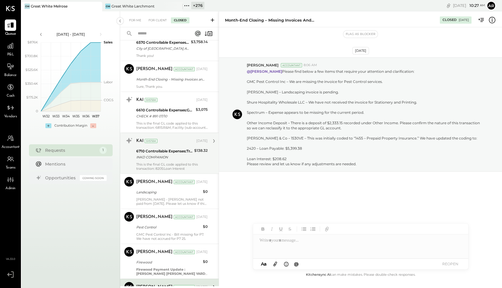
scroll to position [396, 0]
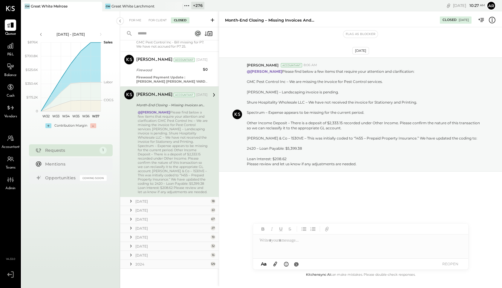
click at [132, 202] on icon at bounding box center [131, 201] width 6 height 6
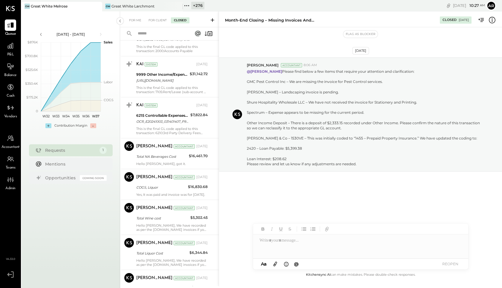
scroll to position [964, 0]
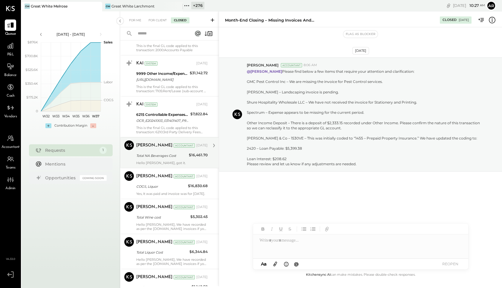
click at [147, 148] on div "[PERSON_NAME]" at bounding box center [154, 145] width 36 height 6
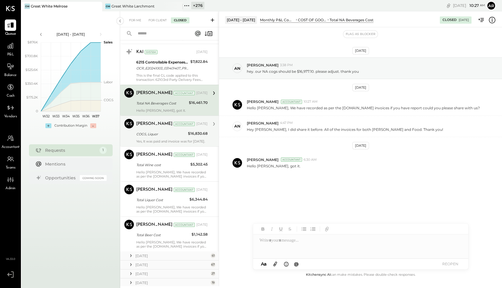
scroll to position [1041, 0]
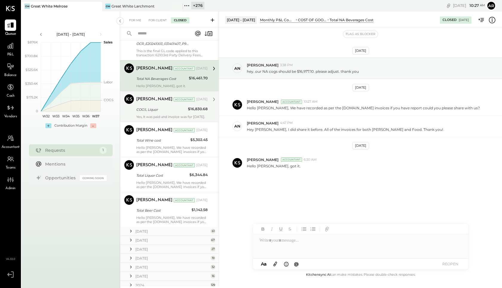
click at [156, 113] on div "COGS, Liquor" at bounding box center [161, 109] width 50 height 7
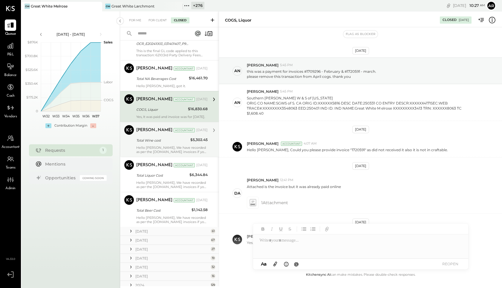
scroll to position [24, 0]
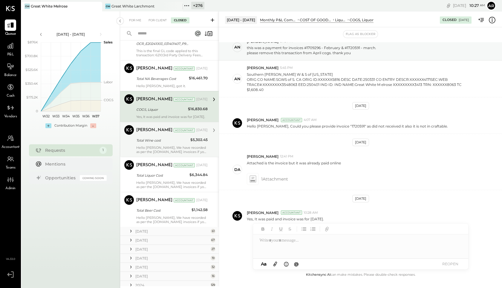
click at [161, 143] on div "Total Wine cost" at bounding box center [162, 140] width 52 height 6
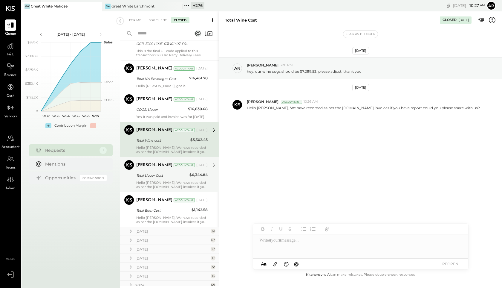
click at [163, 179] on div "Total Liquor Cost" at bounding box center [161, 175] width 51 height 7
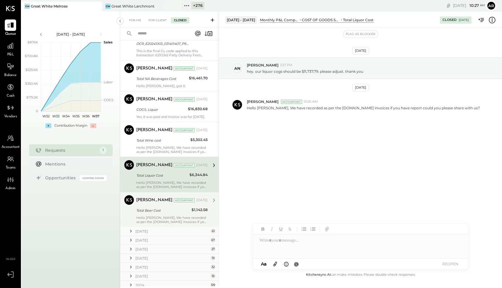
click at [164, 202] on div "[PERSON_NAME] Accountant [PERSON_NAME] Accountant [DATE] Total Beer Cost $1,142…" at bounding box center [169, 209] width 99 height 35
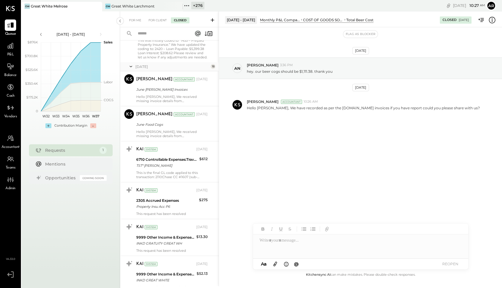
scroll to position [530, 0]
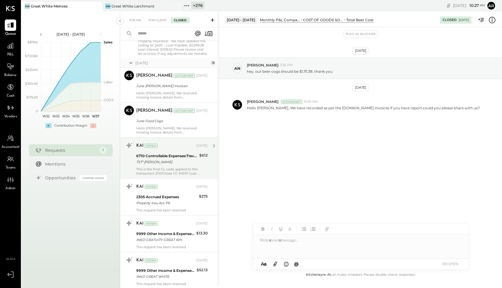
click at [168, 165] on div "TST* PETROSSIAN RESTAURAN" at bounding box center [166, 162] width 61 height 6
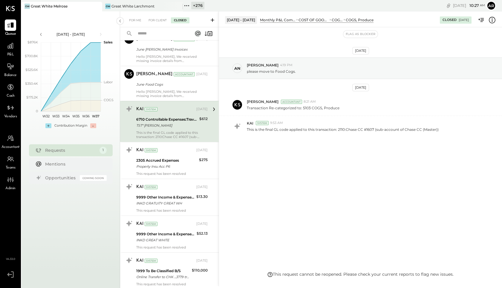
scroll to position [586, 0]
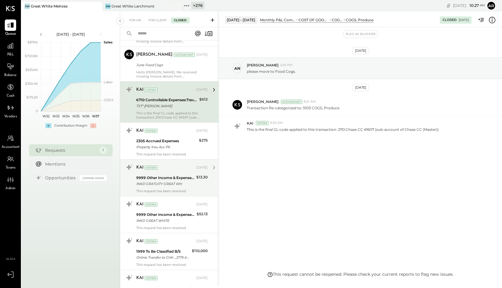
drag, startPoint x: 169, startPoint y: 144, endPoint x: 167, endPoint y: 175, distance: 30.8
click at [169, 144] on div "2305 Accrued Expenses" at bounding box center [166, 141] width 61 height 6
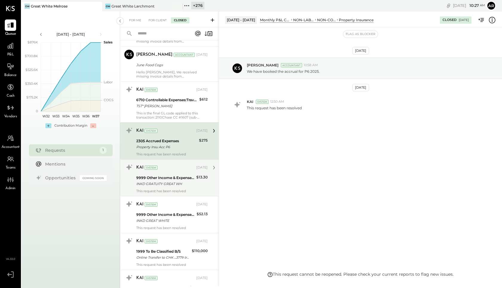
click at [166, 187] on div "INKD GRATUITY GREAT WH" at bounding box center [165, 184] width 58 height 6
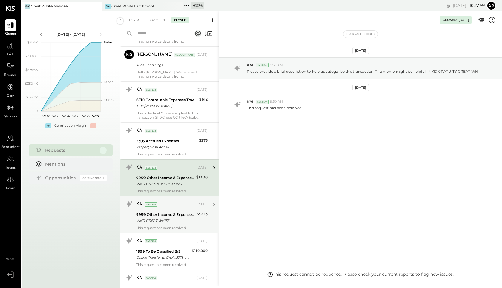
click at [172, 201] on div "KAI System Jul 04, 2025 9999 Other Income & Expenses:To Be Classified INKD GREA…" at bounding box center [169, 214] width 99 height 37
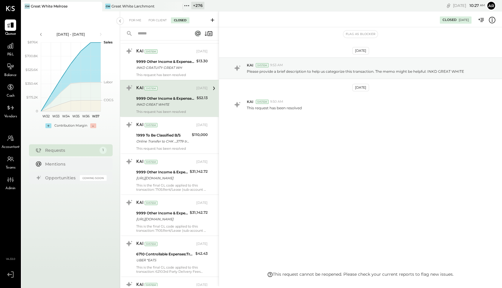
scroll to position [707, 0]
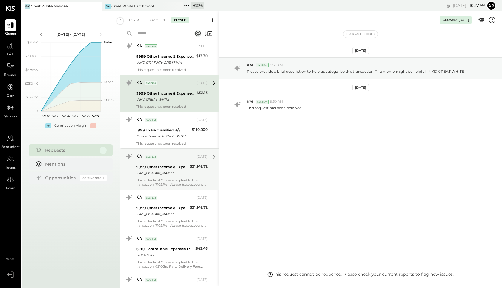
click at [179, 160] on div "KAI System" at bounding box center [165, 157] width 59 height 6
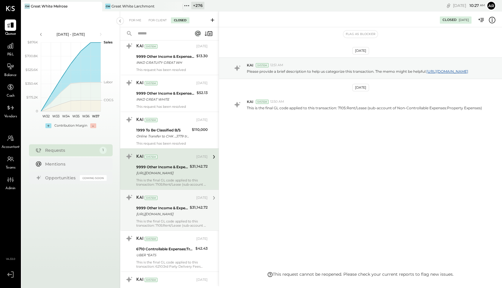
click at [180, 199] on div "KAI System" at bounding box center [165, 198] width 59 height 6
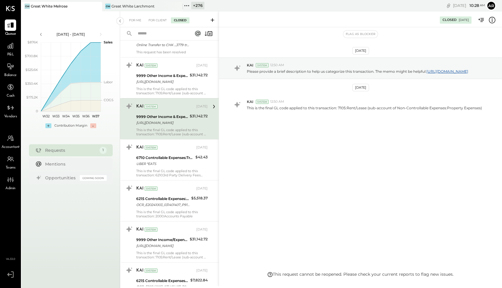
scroll to position [819, 0]
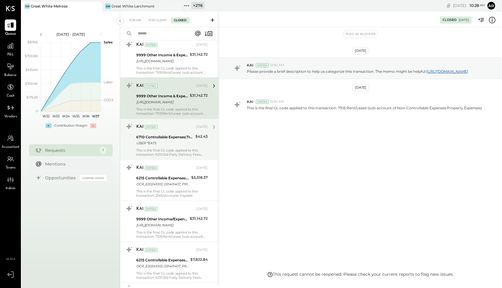
click at [178, 145] on div "UBER *EATS" at bounding box center [164, 143] width 57 height 6
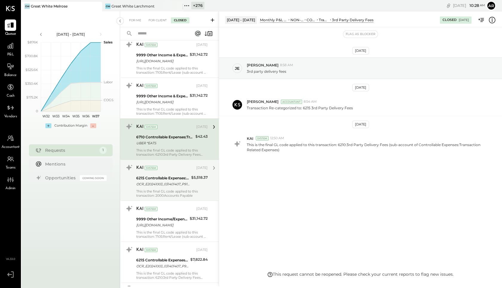
click at [180, 186] on div "OCR_E20241003_031401407_P918.PDF" at bounding box center [162, 184] width 53 height 6
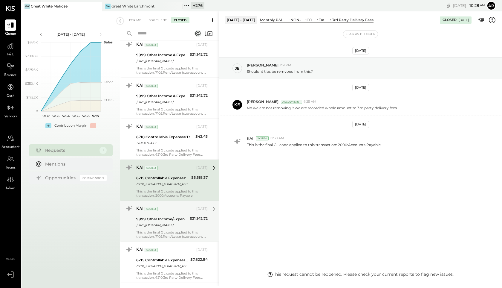
click at [179, 221] on div "9999 Other Income/Expenses:To Be Classified" at bounding box center [162, 219] width 52 height 6
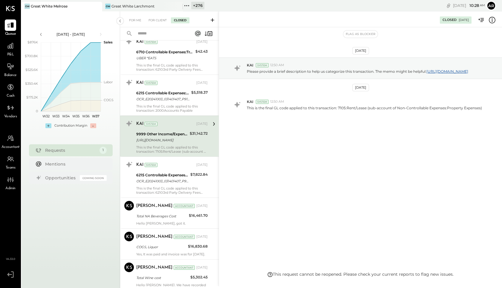
scroll to position [910, 0]
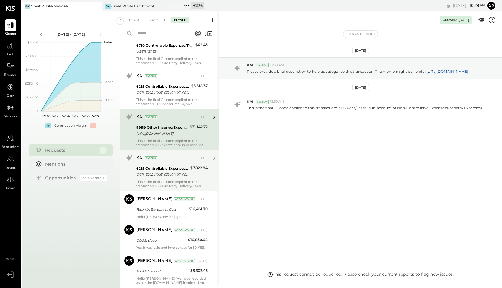
click at [177, 168] on div "KAI System Jul 02, 2025 6215 Controllable Expenses:Transaction Related Expenses…" at bounding box center [171, 170] width 71 height 35
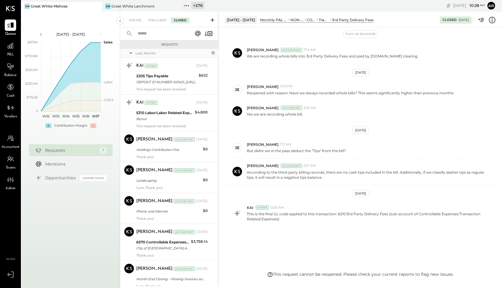
click at [129, 52] on icon at bounding box center [131, 52] width 6 height 15
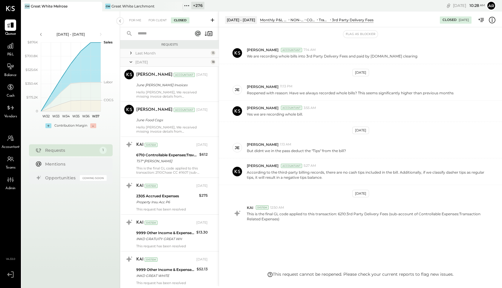
click at [130, 63] on icon at bounding box center [131, 61] width 6 height 15
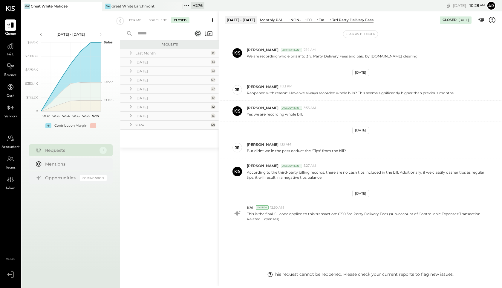
click at [130, 71] on icon at bounding box center [131, 71] width 6 height 6
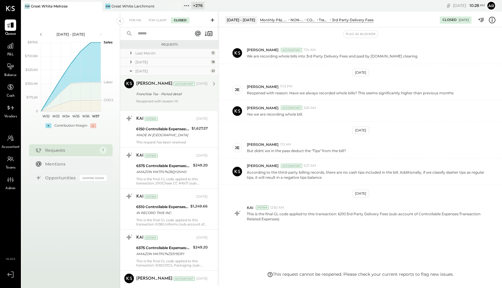
click at [172, 90] on div "Manoj Bhagat Accountant Jun 23, 2025 Franchise Tax - Period detail Reopened wit…" at bounding box center [171, 93] width 71 height 29
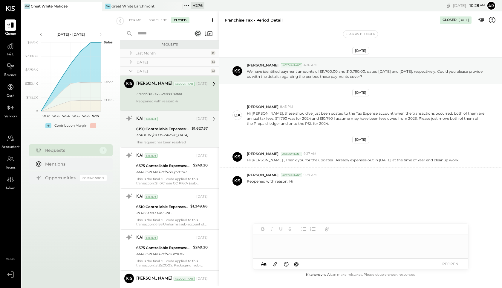
click at [173, 124] on div "KAI System Jun 20, 2025 6150 Controllable Expenses:Direct Operating Expenses:Ki…" at bounding box center [171, 129] width 71 height 31
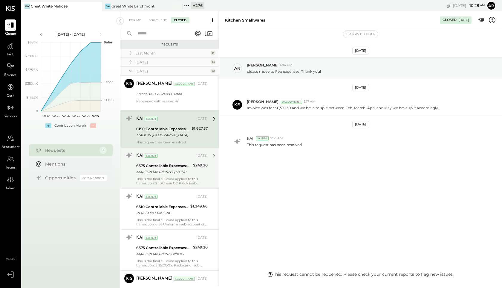
click at [183, 167] on div "6575 Controllable Expenses:General & Administrative Expenses:Office Supplies & …" at bounding box center [163, 166] width 55 height 6
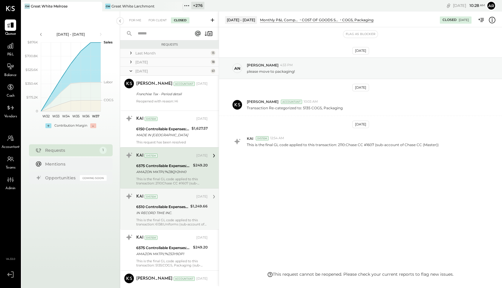
click at [174, 205] on div "6510 Controllable Expenses:General & Administrative Expenses:Consulting" at bounding box center [162, 207] width 52 height 6
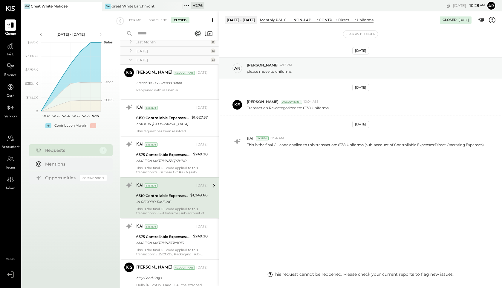
scroll to position [11, 0]
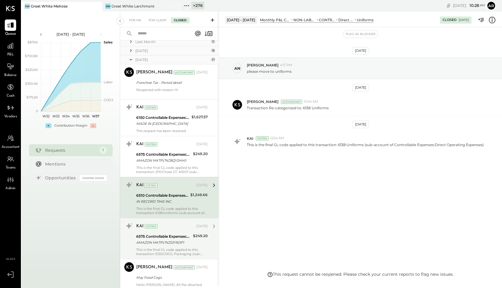
click at [177, 231] on div "KAI System Jun 18, 2025 6575 Controllable Expenses:General & Administrative Exp…" at bounding box center [171, 238] width 71 height 35
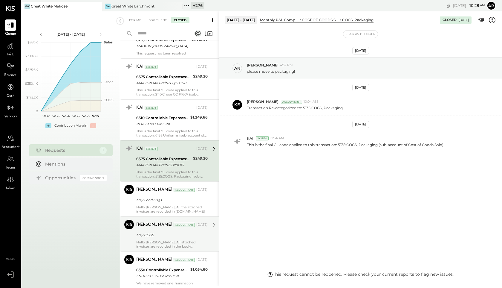
scroll to position [92, 0]
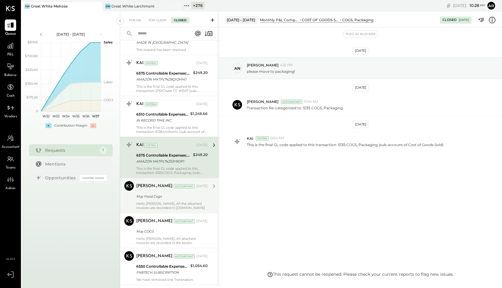
click at [183, 201] on div "Mayur Parekh Accountant Jun 17, 2025 May Food Cogs Hello Ana, All the attached …" at bounding box center [171, 195] width 71 height 29
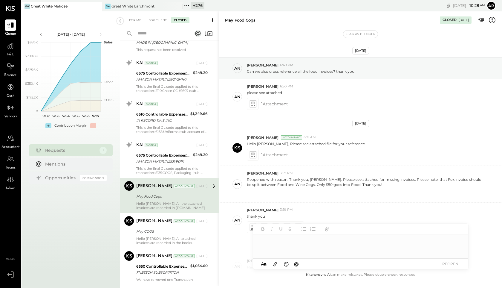
scroll to position [90, 0]
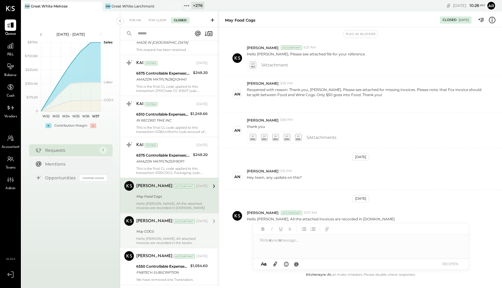
click at [187, 241] on div "Hello Ana, All attached invoices are recorded in the books." at bounding box center [171, 240] width 71 height 8
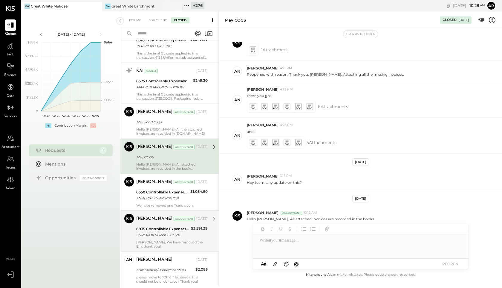
scroll to position [170, 0]
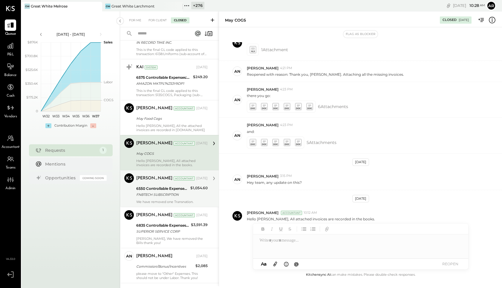
click at [185, 194] on div "FNBTECH SUBSCRIPTION" at bounding box center [162, 194] width 52 height 6
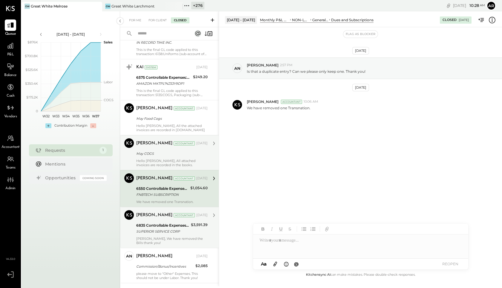
click at [183, 233] on div "SUPERIOR SERVICE CORP" at bounding box center [162, 231] width 53 height 6
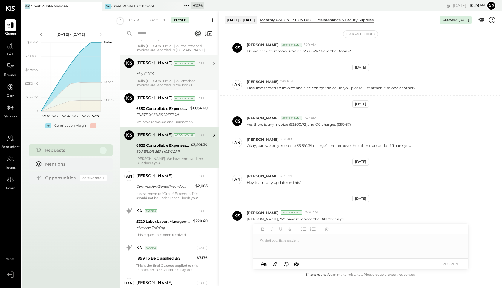
scroll to position [267, 0]
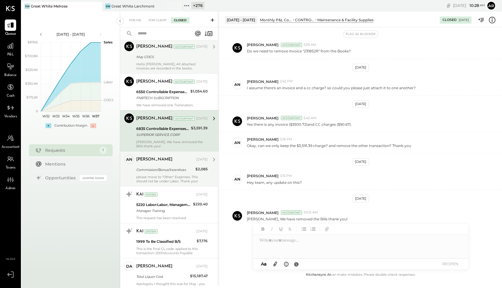
click at [184, 167] on div "Commission/Bonus/Incentives" at bounding box center [164, 170] width 57 height 6
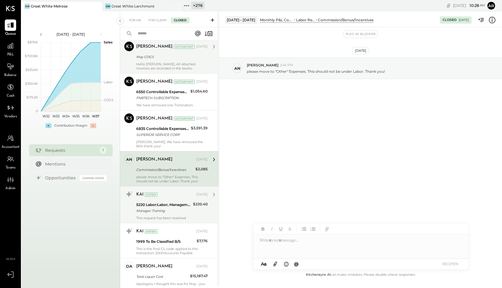
click at [185, 192] on div "KAI System" at bounding box center [165, 194] width 59 height 6
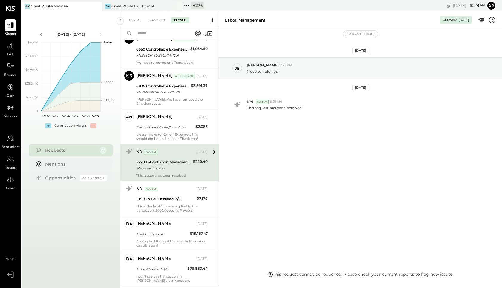
scroll to position [321, 0]
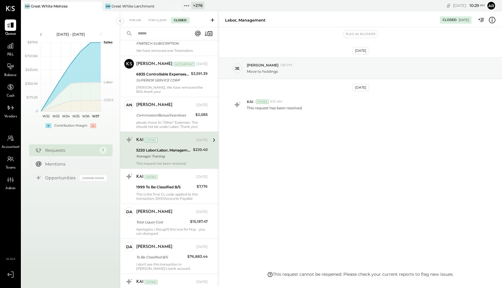
click at [186, 192] on div "This is the final GL code applied to this transaction: 2000:Accounts Payable" at bounding box center [171, 196] width 71 height 8
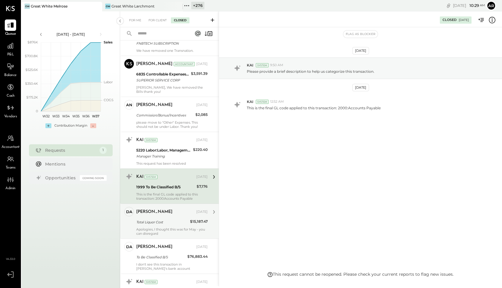
click at [183, 219] on div "Total Liquor Cost" at bounding box center [162, 222] width 52 height 6
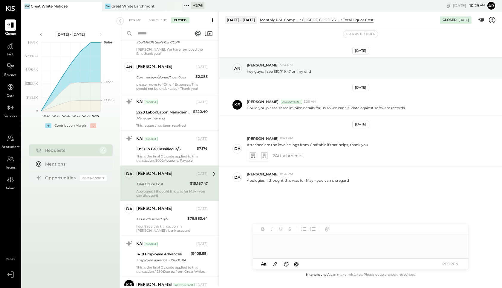
scroll to position [388, 0]
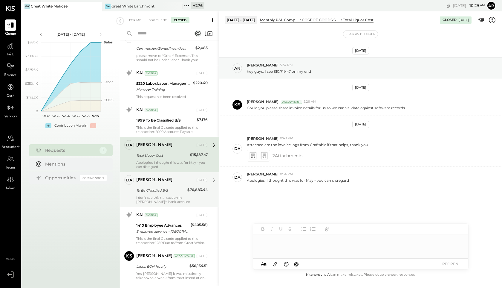
click at [187, 181] on div "Derek Arnette Jun 23, 2025" at bounding box center [171, 180] width 71 height 10
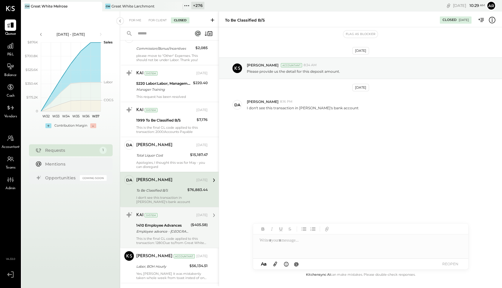
click at [186, 222] on div "1410 Employee Advances" at bounding box center [162, 225] width 53 height 6
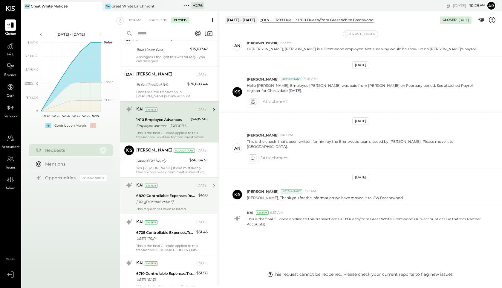
scroll to position [495, 0]
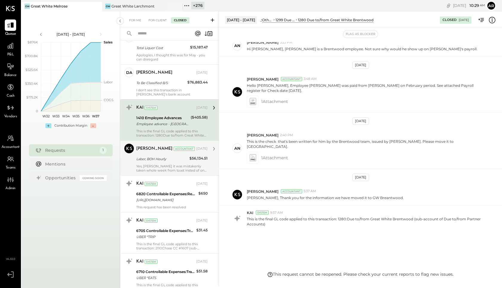
click at [189, 165] on div "Yes, Derek it was mistakenly taken whole week from toast insted of one day now …" at bounding box center [171, 168] width 71 height 8
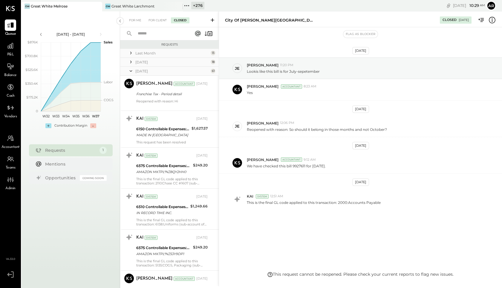
scroll to position [1280, 0]
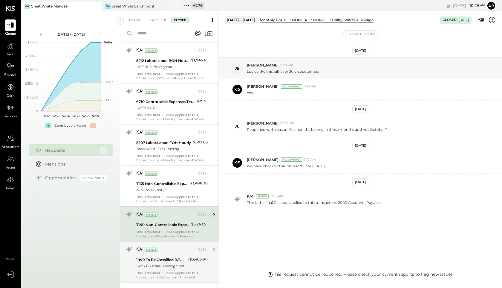
click at [176, 257] on div "1999 To Be Classified B/S" at bounding box center [161, 260] width 50 height 6
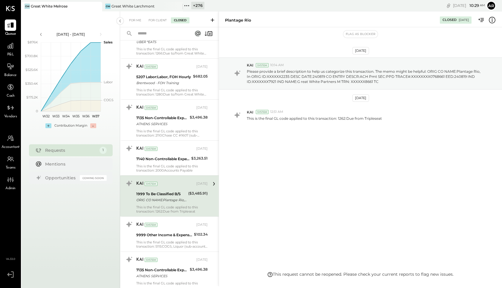
scroll to position [1387, 0]
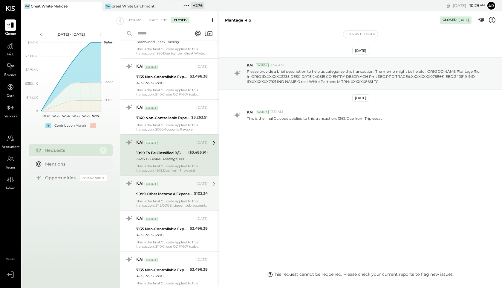
click at [174, 182] on div "KAI System Jun 06, 2025" at bounding box center [171, 183] width 71 height 8
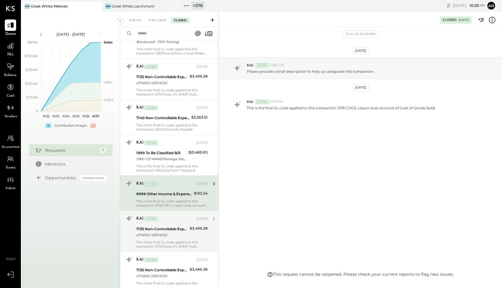
click at [182, 226] on div "7135 Non-Controllable Expenses:Property Expenses:Utility, Trash Removal" at bounding box center [162, 229] width 52 height 6
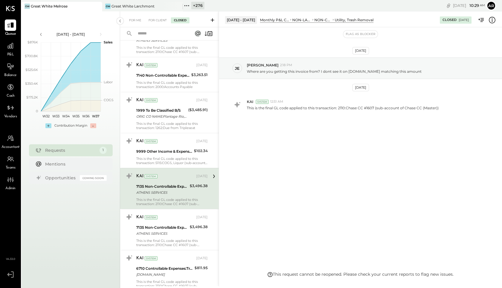
scroll to position [1435, 0]
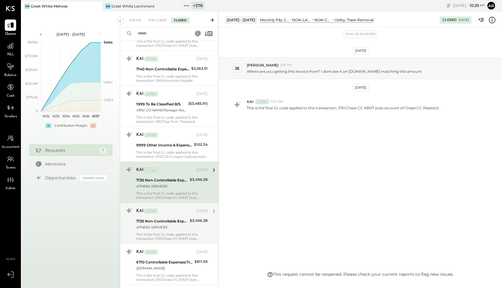
click at [179, 213] on div "KAI System Jun 06, 2025 7135 Non-Controllable Expenses:Property Expenses:Utilit…" at bounding box center [171, 223] width 71 height 35
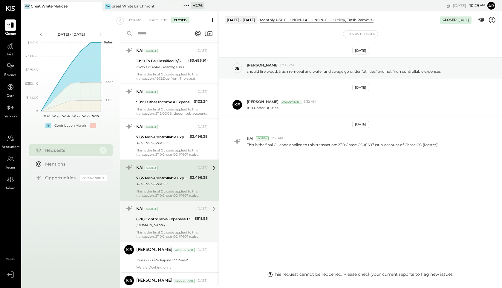
scroll to position [1482, 0]
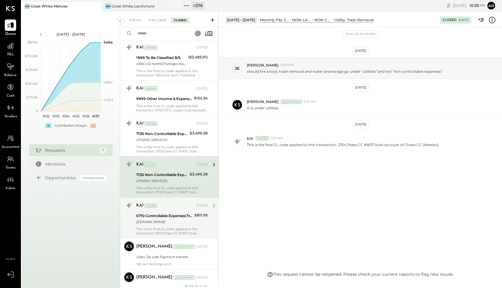
click at [181, 219] on div "[DOMAIN_NAME]" at bounding box center [164, 222] width 57 height 6
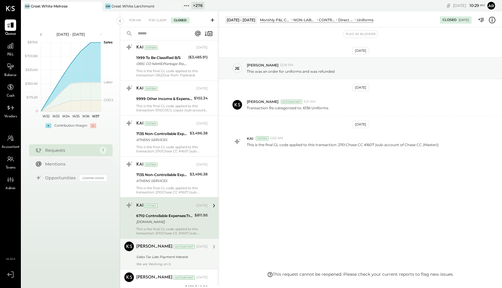
click at [190, 253] on div "Sales Tax Late Payment Interest" at bounding box center [171, 256] width 70 height 7
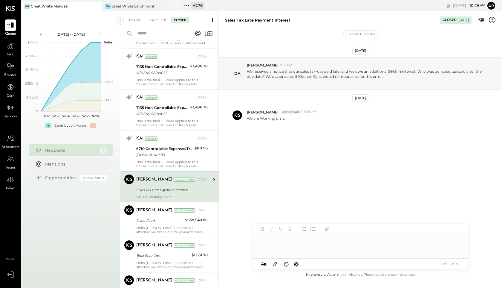
scroll to position [1551, 0]
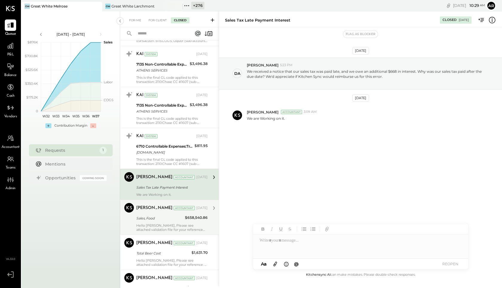
click at [179, 210] on div "Mayur Parekh Accountant Jun 18, 2025 Sales, Food $658,540.86 Hello Ana, Please …" at bounding box center [171, 217] width 71 height 29
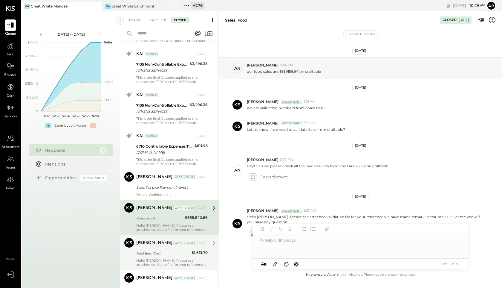
scroll to position [17, 0]
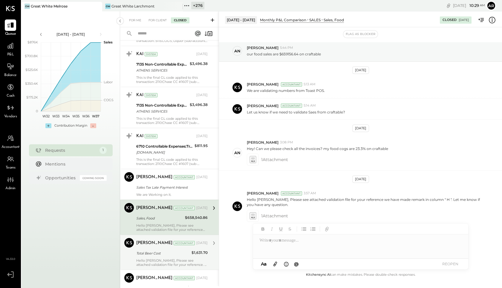
click at [190, 242] on div "Mayur Parekh Accountant Jun 18, 2025" at bounding box center [171, 243] width 71 height 8
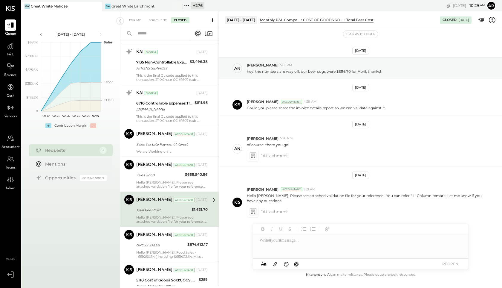
scroll to position [1626, 0]
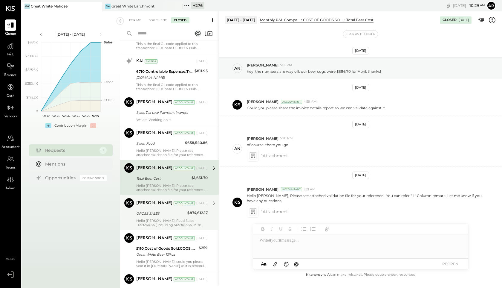
click at [181, 210] on div "GROSS SALES" at bounding box center [160, 213] width 49 height 6
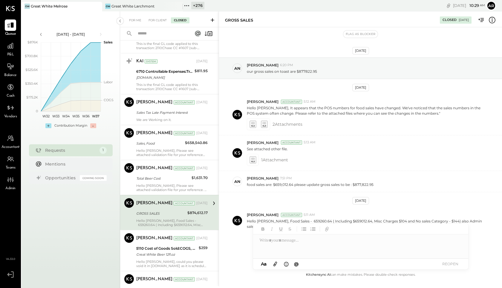
scroll to position [7, 0]
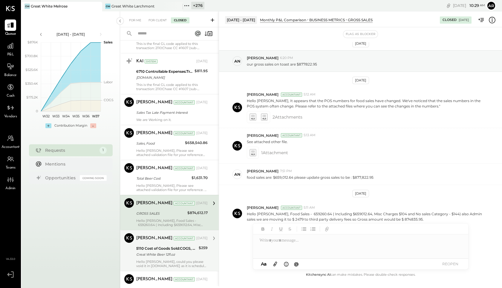
click at [192, 245] on div "5110 Cost of Goods Sold:COGS, Beer" at bounding box center [166, 248] width 61 height 6
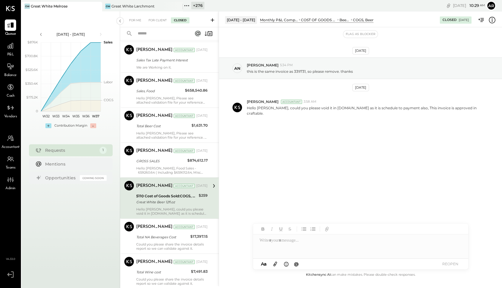
scroll to position [1705, 0]
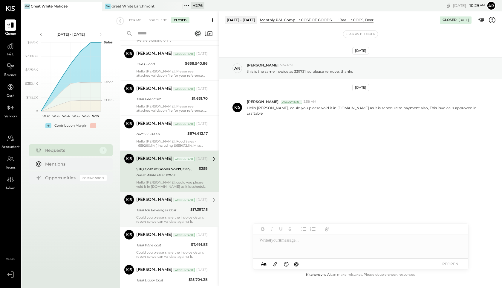
click at [177, 207] on div "Total NA Beverages Cost" at bounding box center [162, 210] width 52 height 6
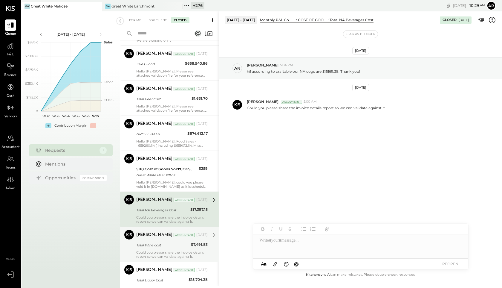
click at [185, 242] on div "Total Wine cost" at bounding box center [162, 245] width 53 height 6
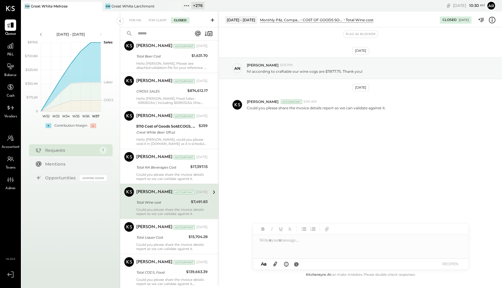
scroll to position [1773, 0]
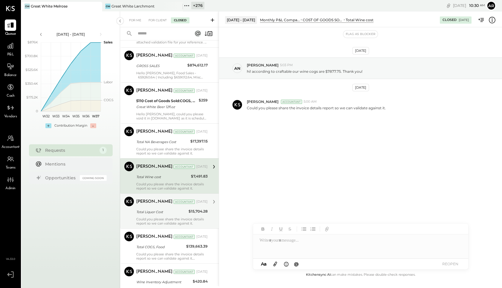
click at [179, 209] on div "Total Liquor Cost" at bounding box center [161, 212] width 51 height 6
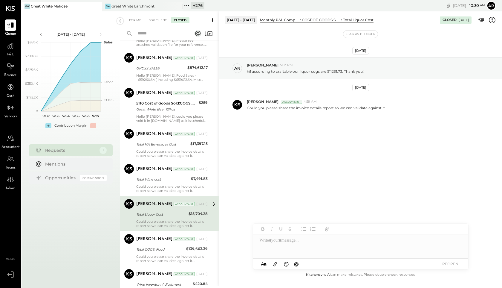
scroll to position [1771, 0]
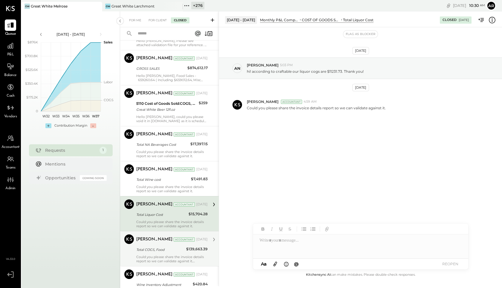
click at [181, 240] on div "Mayur Parekh Accountant Jun 13, 2025 Total COGS, Food $139,663.39 Could you ple…" at bounding box center [171, 248] width 71 height 29
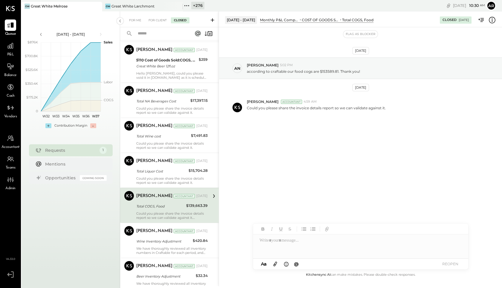
scroll to position [1829, 0]
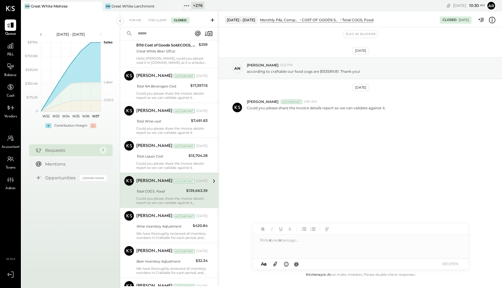
click at [175, 202] on div "Mayur Parekh Accountant Mayur Parekh Accountant Jun 13, 2025 Total COGS, Food $…" at bounding box center [169, 190] width 99 height 35
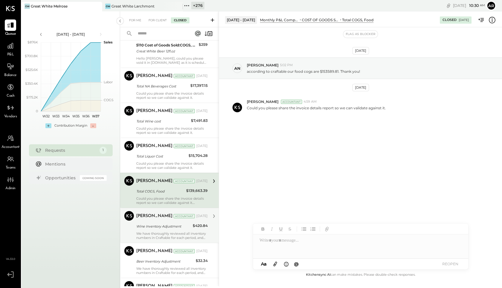
click at [179, 214] on div "Accountant" at bounding box center [184, 216] width 21 height 4
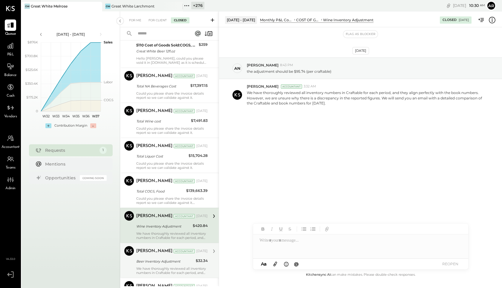
click at [185, 251] on div "Mayur Parekh Accountant Jun 13, 2025" at bounding box center [171, 251] width 71 height 10
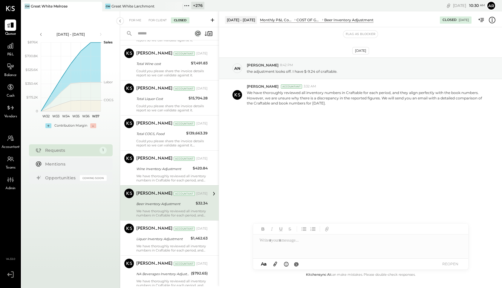
scroll to position [1895, 0]
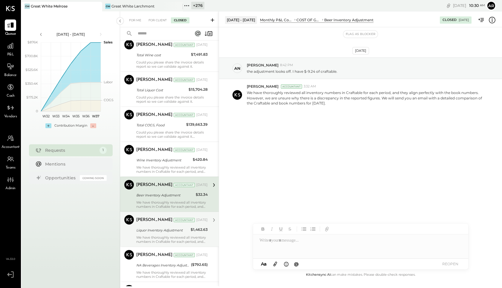
click at [182, 221] on div "Mayur Parekh Accountant Jun 13, 2025 Liquor Inventory Adjustment $1,462.63 We h…" at bounding box center [171, 229] width 71 height 29
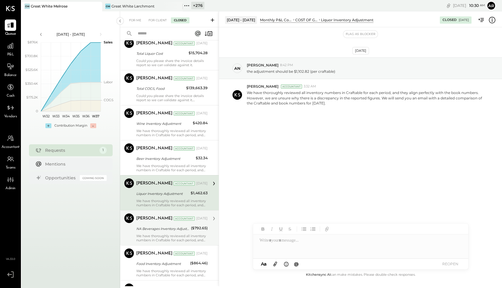
click at [182, 226] on div "NA Beverages Inventory Adjustment" at bounding box center [162, 229] width 53 height 6
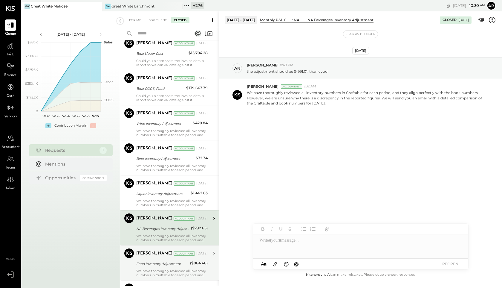
click at [186, 255] on div "Mayur Parekh Accountant Jun 13, 2025 Food Inventory Adjustment ($864.46) We hav…" at bounding box center [171, 262] width 71 height 29
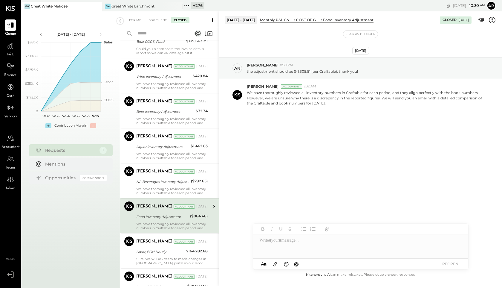
scroll to position [2006, 0]
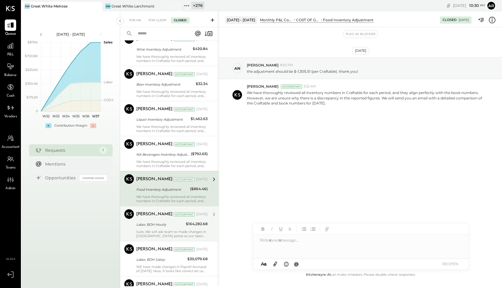
click at [181, 221] on div "Labor, BOH Hourly" at bounding box center [160, 224] width 48 height 7
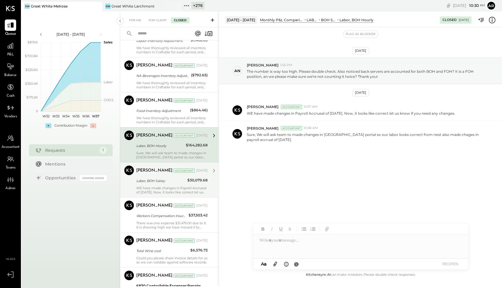
scroll to position [2086, 0]
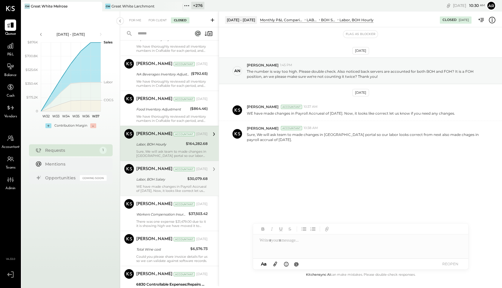
click at [176, 179] on div "Mayur Parekh Accountant Jun 13, 2025 Labor, BOH Salary $30,079.68 WE have made …" at bounding box center [171, 178] width 71 height 29
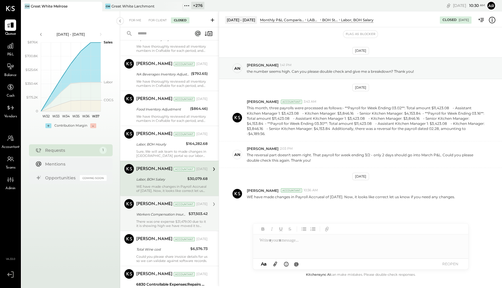
click at [182, 211] on div "Workers Compensation Insurance" at bounding box center [161, 214] width 51 height 6
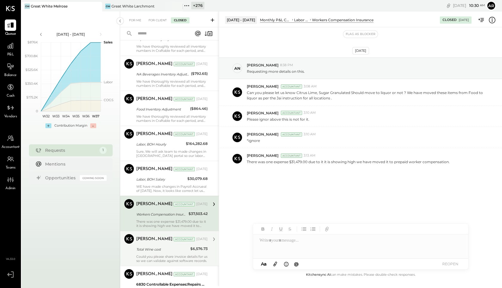
click at [182, 241] on div "Mayur Parekh Accountant Jun 13, 2025 Total Wine cost $6,576.73 Could you please…" at bounding box center [171, 248] width 71 height 29
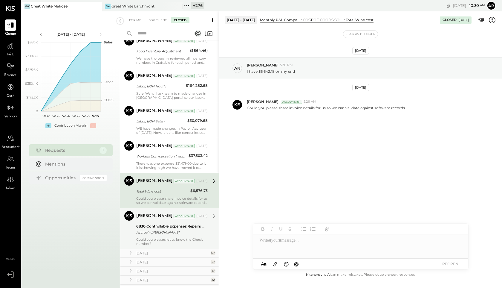
scroll to position [2156, 0]
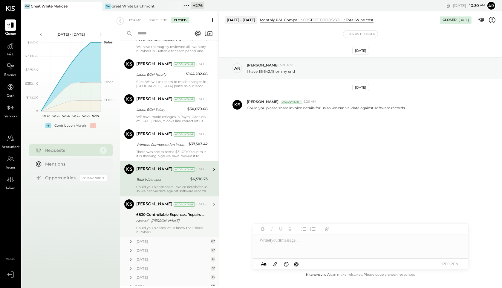
click at [175, 205] on div "Mayur Parekh Accountant Jun 13, 2025" at bounding box center [171, 204] width 71 height 10
